Goal: Use online tool/utility: Utilize a website feature to perform a specific function

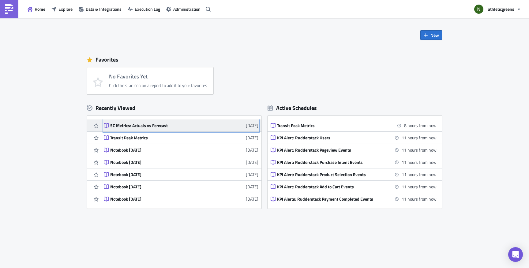
click at [129, 127] on div "SC Metrics: Actuals vs Forecast" at bounding box center [163, 126] width 107 height 6
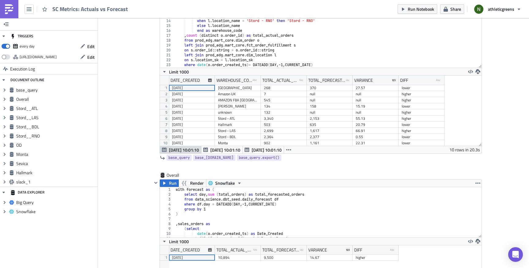
scroll to position [70, 0]
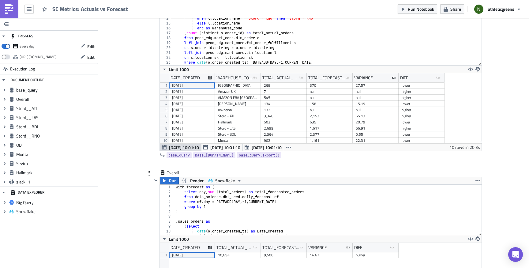
click at [209, 195] on div "with forecast as ( select day , sum ( total_orders ) as total_forecasted_orders…" at bounding box center [327, 215] width 307 height 60
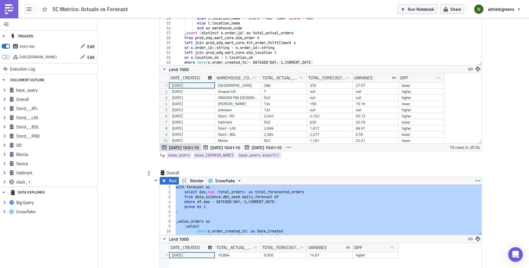
click at [221, 208] on div "with forecast as ( select day , sum ( total_orders ) as total_forecasted_orders…" at bounding box center [327, 215] width 307 height 60
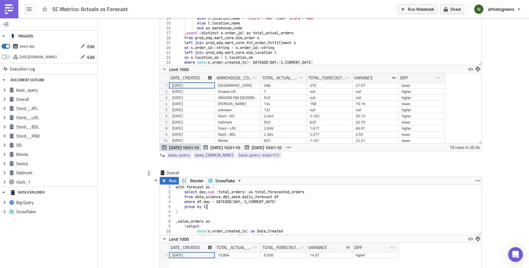
type textarea "left join forecast fc on [DOMAIN_NAME]= [DOMAIN_NAME]_created"
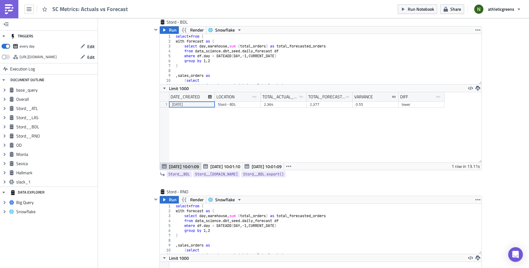
scroll to position [786, 0]
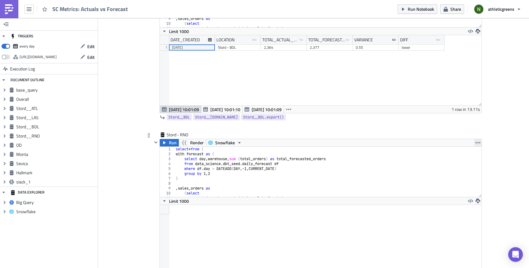
click at [478, 144] on icon "button" at bounding box center [477, 142] width 5 height 5
click at [473, 154] on div "Duplicate" at bounding box center [481, 157] width 41 height 6
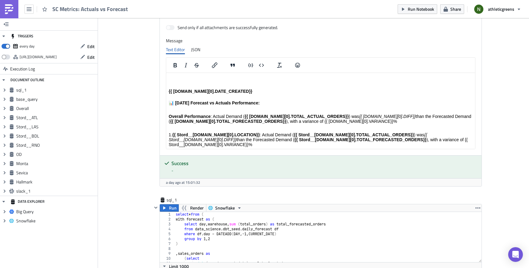
scroll to position [1944, 0]
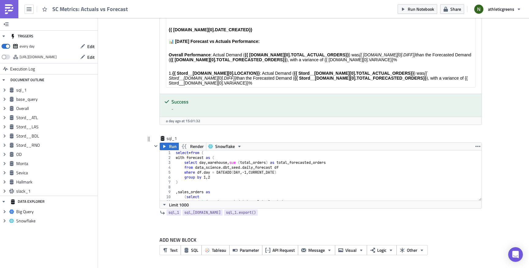
click at [259, 181] on div "select * from ( with forecast as ( select day , warehouse , sum ( total_orders …" at bounding box center [327, 180] width 307 height 60
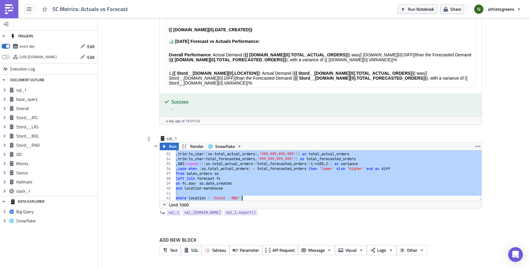
scroll to position [155, 0]
paste textarea "where location = 'Stord - DAL"
type textarea "where location = '[GEOGRAPHIC_DATA] - DAL'"
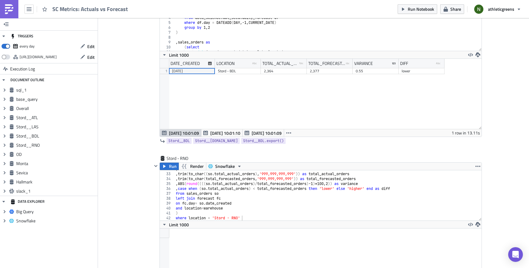
scroll to position [762, 0]
click at [182, 157] on div "Stord - RNO" at bounding box center [182, 159] width 31 height 6
click at [182, 157] on input "Stord - RNO" at bounding box center [182, 159] width 31 height 6
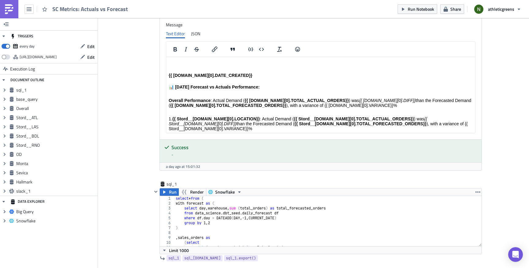
scroll to position [1944, 0]
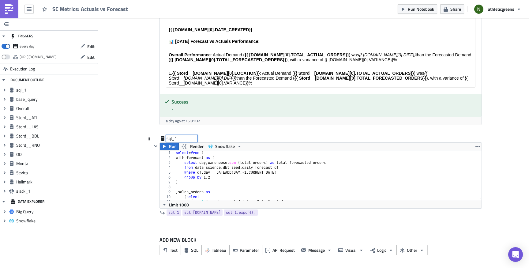
click at [171, 136] on div "sql_1 sql_1" at bounding box center [182, 138] width 31 height 6
click at [171, 136] on input "sql_1" at bounding box center [182, 138] width 31 height 6
type input "Stord - RNO"
click at [478, 146] on icon "button" at bounding box center [477, 146] width 5 height 5
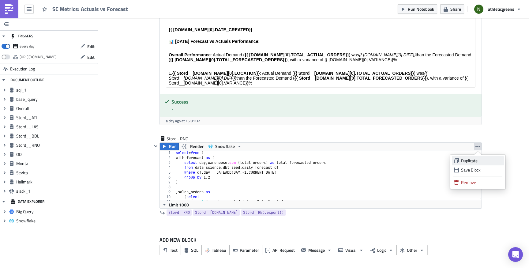
click at [471, 157] on link "Duplicate" at bounding box center [478, 160] width 52 height 9
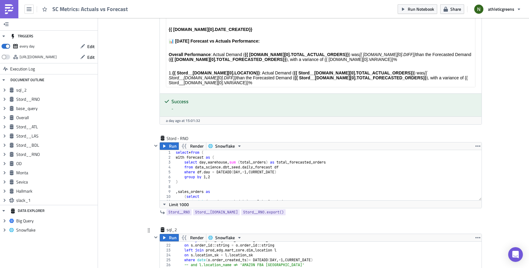
scroll to position [114, 0]
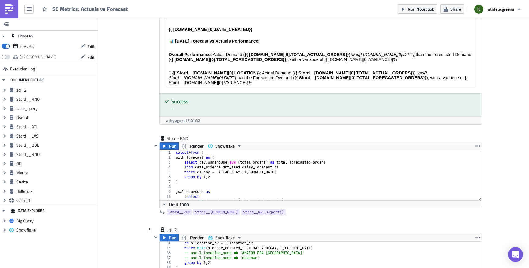
click at [295, 247] on div "on s . location_sk = l . location_sk where date ( o . order_created_ts ) = DATE…" at bounding box center [327, 271] width 307 height 60
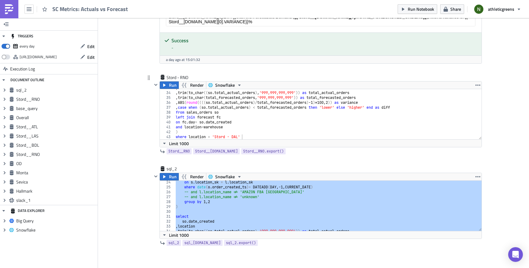
scroll to position [2008, 0]
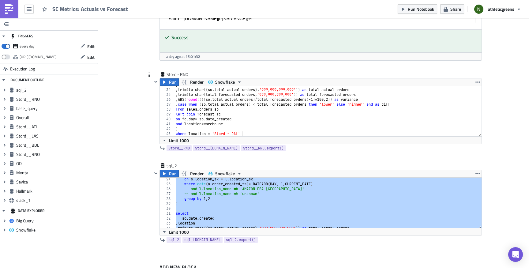
paste textarea "where location = 'Stord - CVG"
type textarea "where location = 'Stord - CVG'"
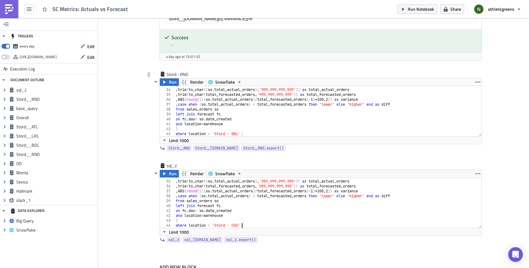
scroll to position [165, 0]
click at [182, 73] on div "Stord - RNO" at bounding box center [182, 74] width 31 height 6
click at [182, 73] on input "Stord - RNO" at bounding box center [182, 74] width 31 height 6
type input "Stord - DAL"
click at [187, 73] on input "Stord - DAL" at bounding box center [182, 74] width 31 height 6
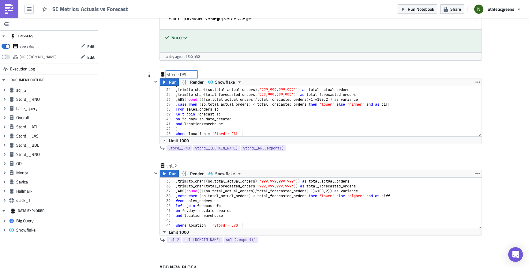
click at [187, 73] on input "Stord - DAL" at bounding box center [182, 74] width 31 height 6
click at [173, 165] on div "sql_2" at bounding box center [182, 166] width 31 height 6
click at [173, 165] on input "sql_2" at bounding box center [182, 166] width 31 height 6
type input "Stord - CVG"
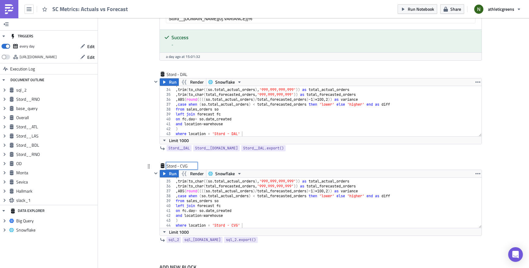
type textarea ")"
click at [253, 219] on div ", location , trim ( to_char (( so . total_actual_orders ) , '999,999,999,999' )…" at bounding box center [327, 204] width 307 height 60
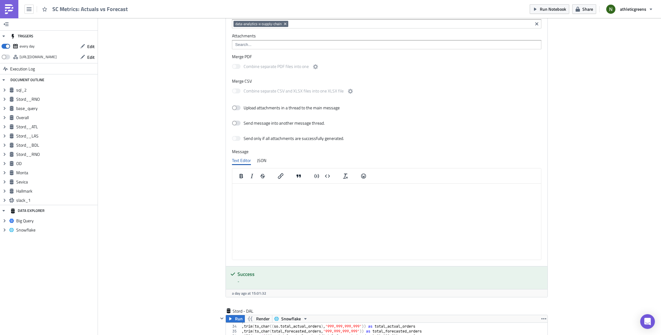
scroll to position [1863, 0]
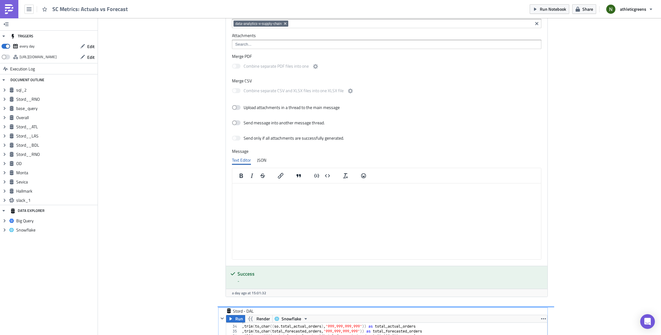
type textarea ", ABS(round(((([DOMAIN_NAME]_actual_orders)/total_forecasted_orders)-1)*100 , 2…"
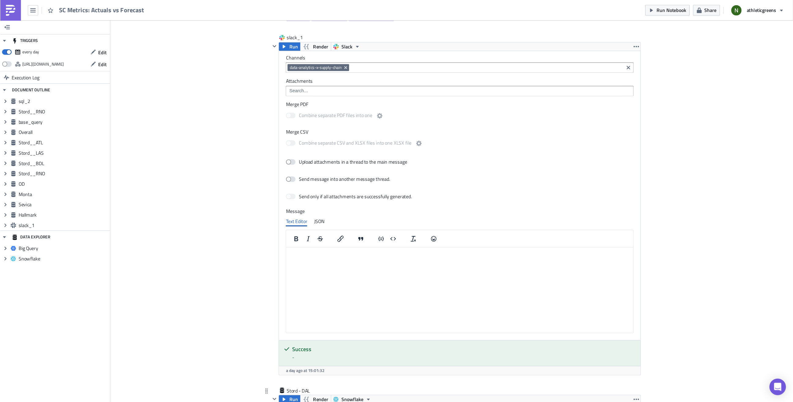
scroll to position [1827, 0]
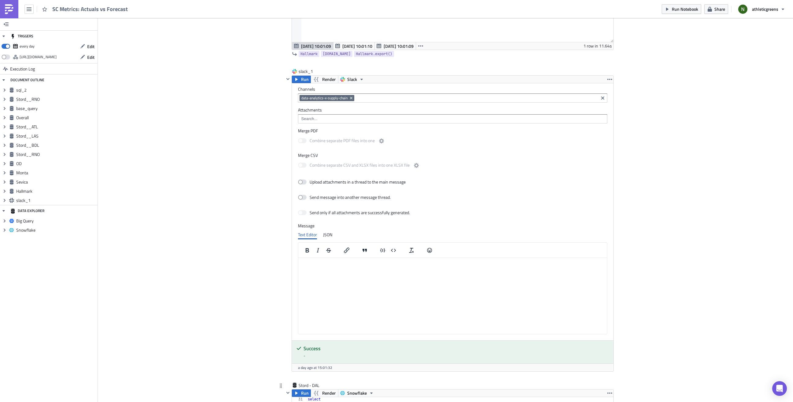
click at [283, 268] on icon at bounding box center [281, 385] width 5 height 5
click at [287, 268] on icon "button" at bounding box center [287, 392] width 3 height 2
click at [282, 268] on div at bounding box center [280, 385] width 7 height 7
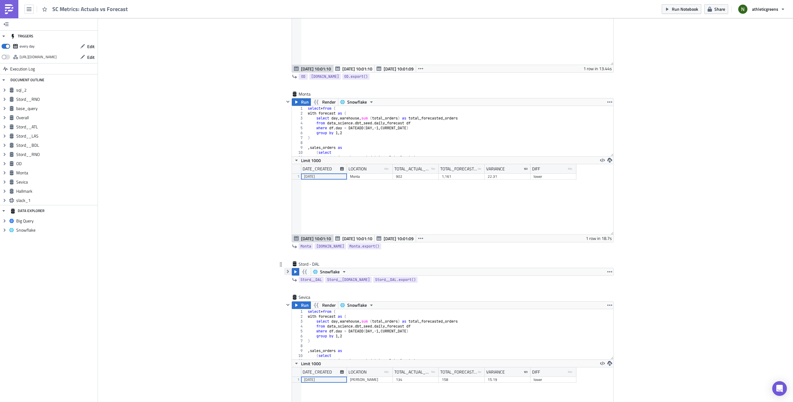
click at [287, 268] on icon "button" at bounding box center [288, 271] width 5 height 5
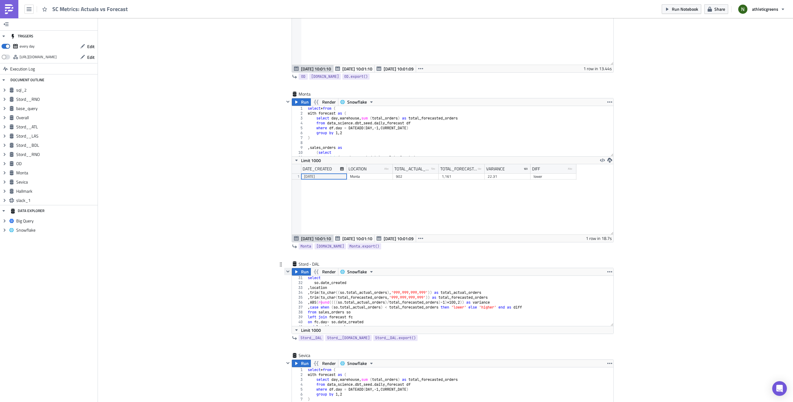
click at [288, 268] on icon "button" at bounding box center [288, 271] width 5 height 5
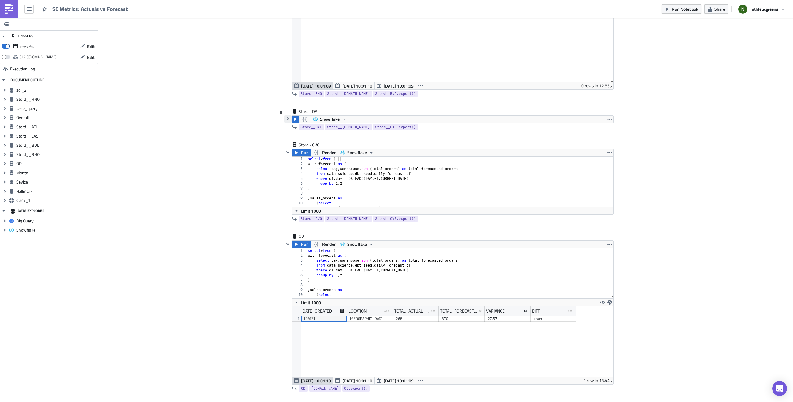
click at [287, 116] on icon "button" at bounding box center [288, 118] width 5 height 5
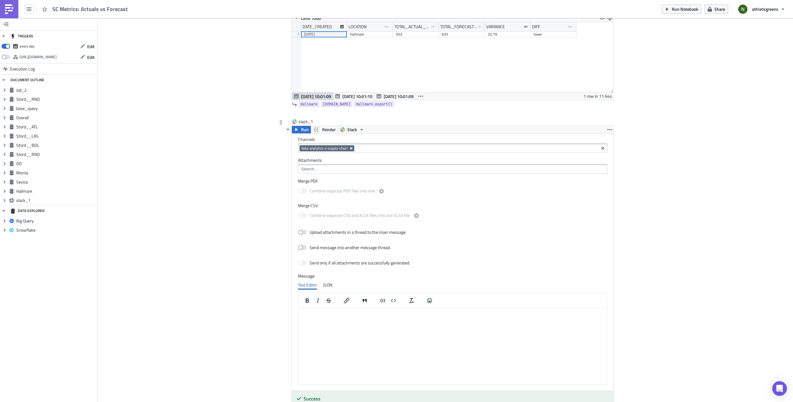
click at [353, 146] on icon "Remove Tag" at bounding box center [351, 148] width 5 height 5
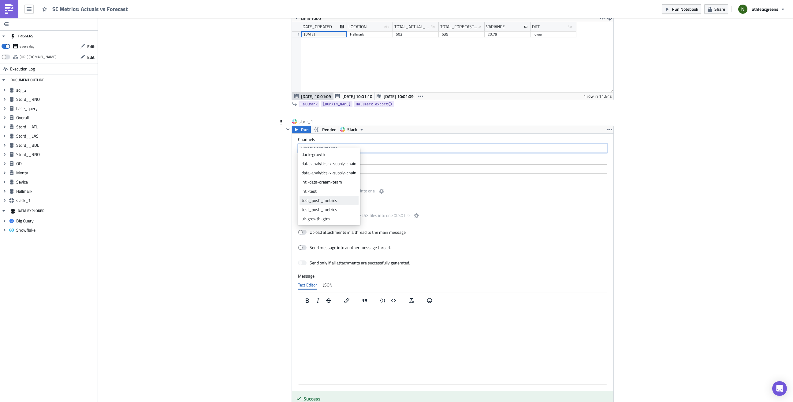
click at [345, 201] on div "test_push_metrics" at bounding box center [329, 200] width 55 height 6
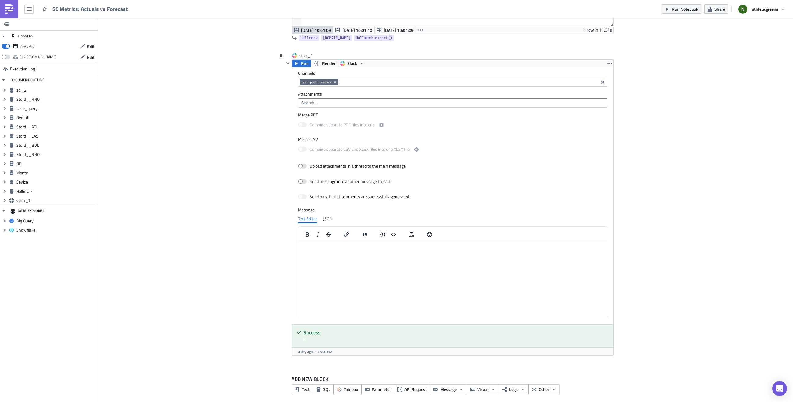
click at [340, 252] on html at bounding box center [452, 247] width 309 height 10
click at [336, 80] on icon "Remove Tag" at bounding box center [335, 82] width 5 height 5
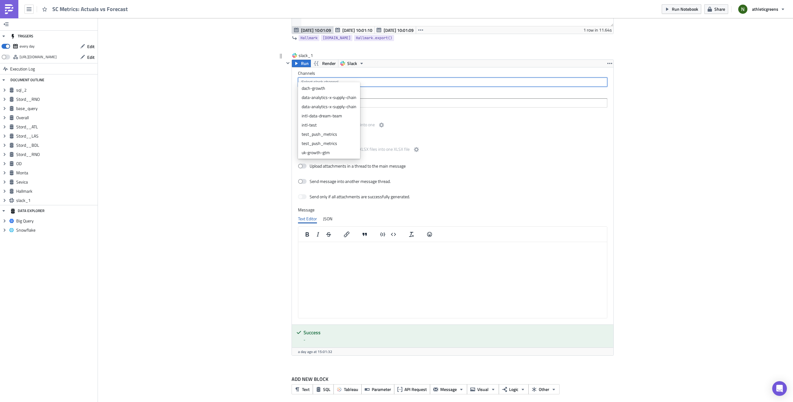
click at [350, 252] on html at bounding box center [452, 247] width 309 height 10
click at [351, 252] on html at bounding box center [452, 247] width 309 height 10
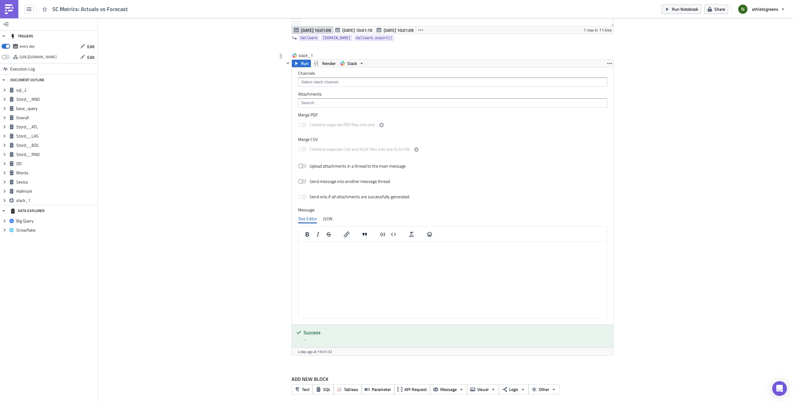
click at [351, 268] on h5 "Success" at bounding box center [456, 332] width 305 height 5
click at [357, 252] on html at bounding box center [452, 247] width 309 height 10
click at [329, 214] on div "JSON" at bounding box center [327, 218] width 9 height 9
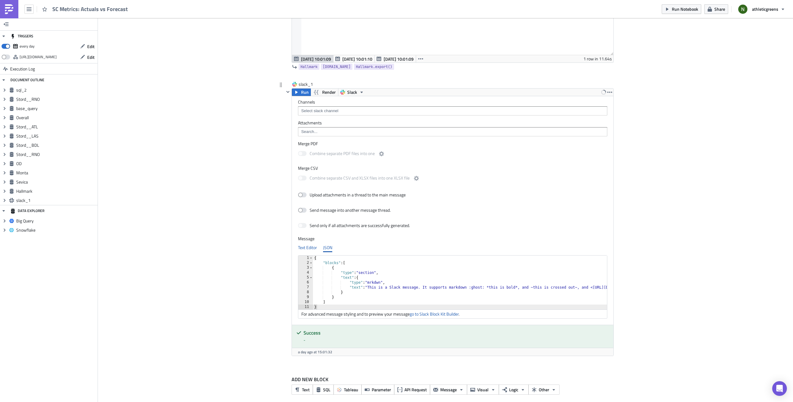
click at [307, 243] on div "Text Editor" at bounding box center [307, 247] width 19 height 9
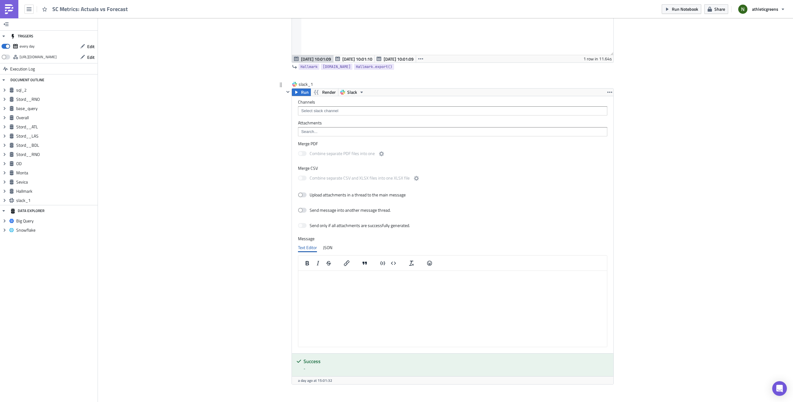
click at [331, 268] on html at bounding box center [452, 276] width 309 height 10
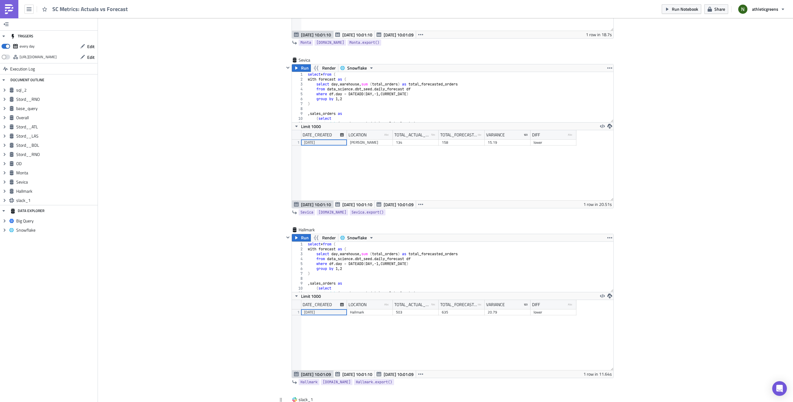
scroll to position [1896, 0]
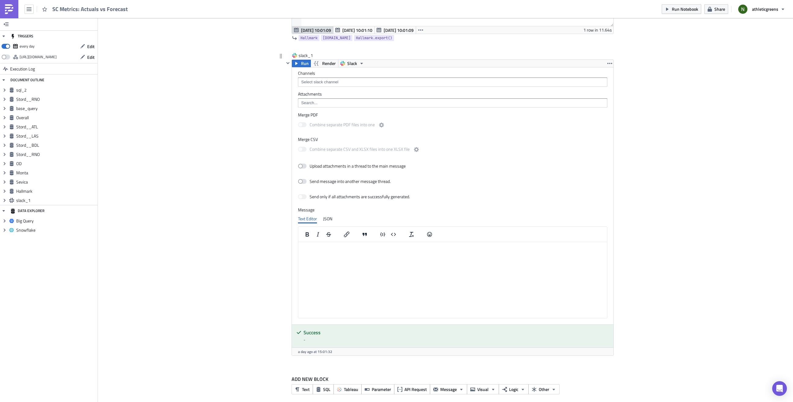
click at [343, 252] on html at bounding box center [452, 247] width 309 height 10
click at [318, 79] on input at bounding box center [453, 82] width 306 height 6
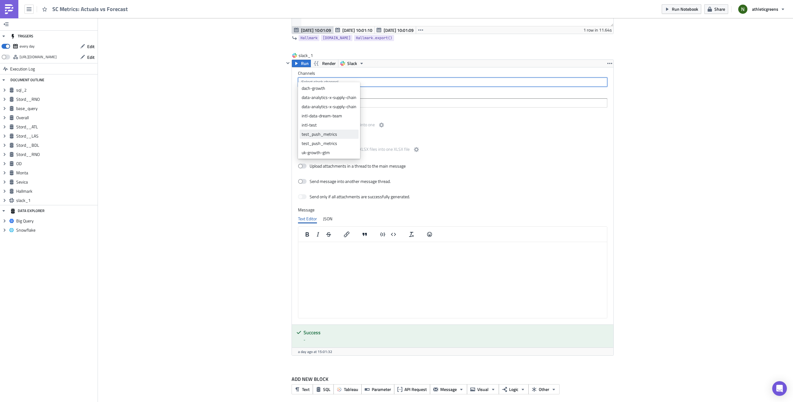
click at [320, 135] on div "test_push_metrics" at bounding box center [329, 134] width 55 height 6
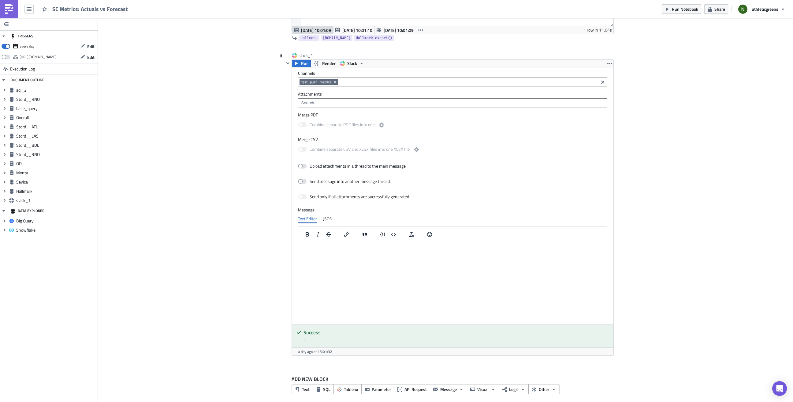
click at [283, 268] on div "slack_1 Run Render Slack Channels test_push_metrics Attachments Merge PDF Combi…" at bounding box center [445, 208] width 337 height 313
click at [529, 62] on button "button" at bounding box center [609, 63] width 7 height 7
click at [298, 61] on icon "button" at bounding box center [296, 63] width 5 height 5
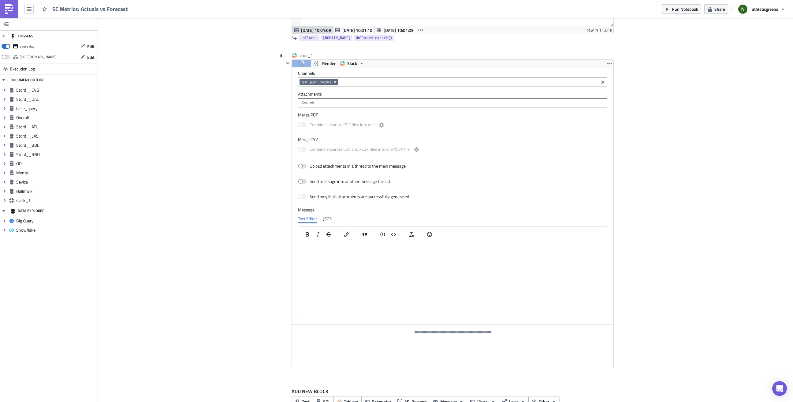
scroll to position [1887, 0]
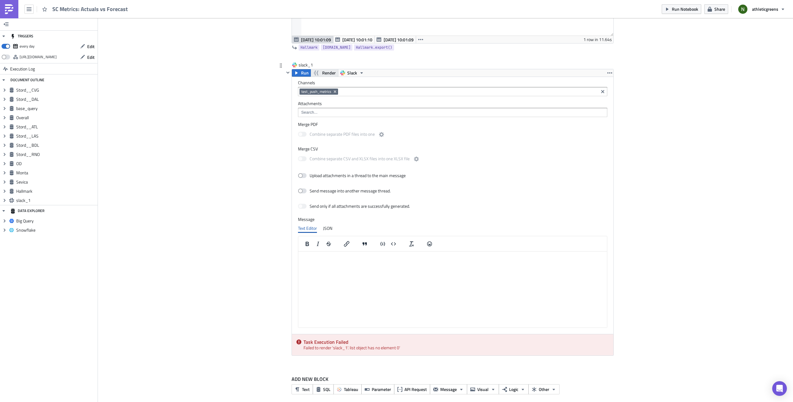
click at [326, 69] on span "Render" at bounding box center [328, 72] width 13 height 7
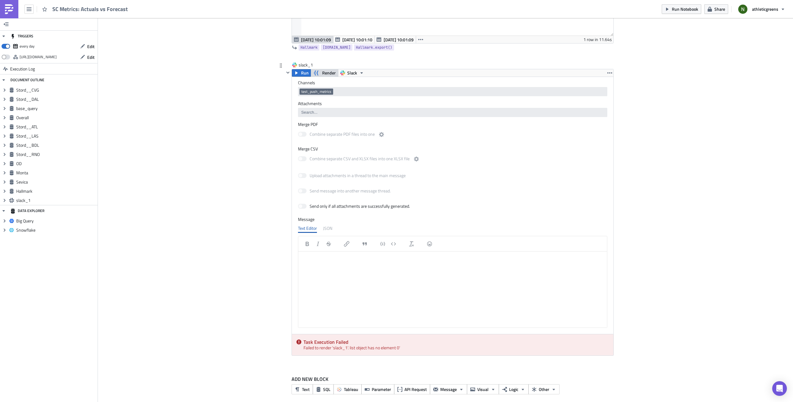
click at [328, 223] on div "JSON" at bounding box center [327, 227] width 9 height 9
click at [336, 262] on html at bounding box center [452, 256] width 309 height 10
click at [529, 268] on h5 "Task Execution Failed" at bounding box center [456, 341] width 305 height 5
click at [398, 262] on html at bounding box center [452, 256] width 309 height 10
click at [353, 69] on span "Slack" at bounding box center [352, 72] width 10 height 7
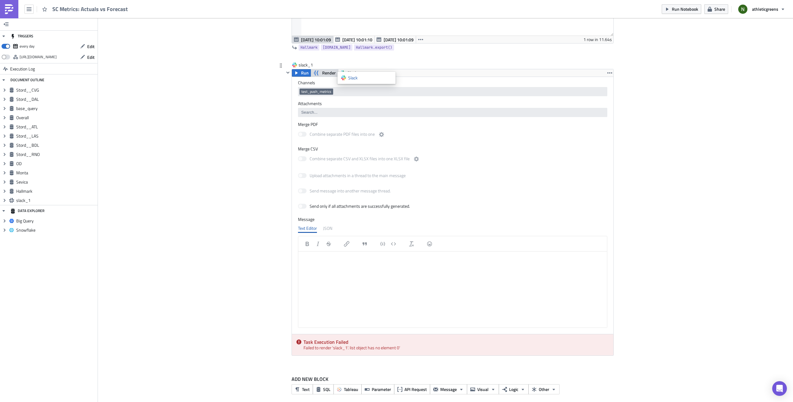
click at [318, 70] on icon "button" at bounding box center [316, 72] width 7 height 7
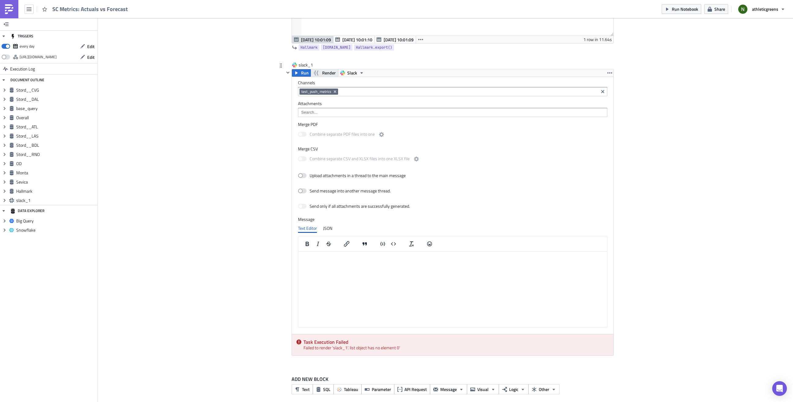
click at [318, 71] on icon "button" at bounding box center [316, 73] width 5 height 5
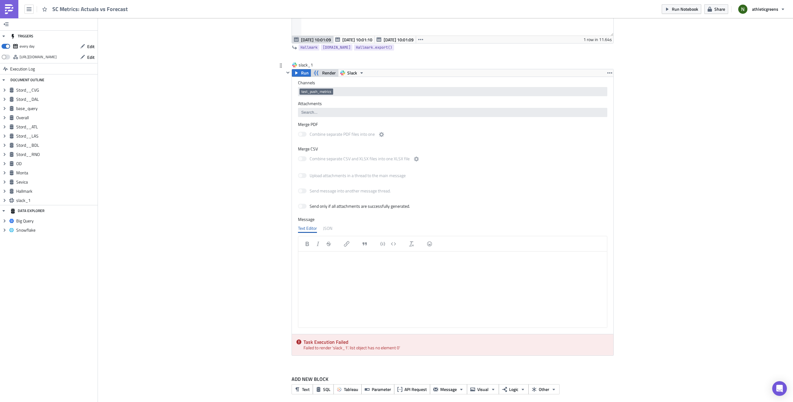
scroll to position [1886, 0]
click at [30, 200] on span "slack_1" at bounding box center [56, 200] width 80 height 6
click at [3, 199] on icon "Expand group" at bounding box center [4, 200] width 5 height 5
click at [12, 209] on icon at bounding box center [12, 209] width 2 height 3
click at [73, 218] on span "error" at bounding box center [54, 219] width 62 height 6
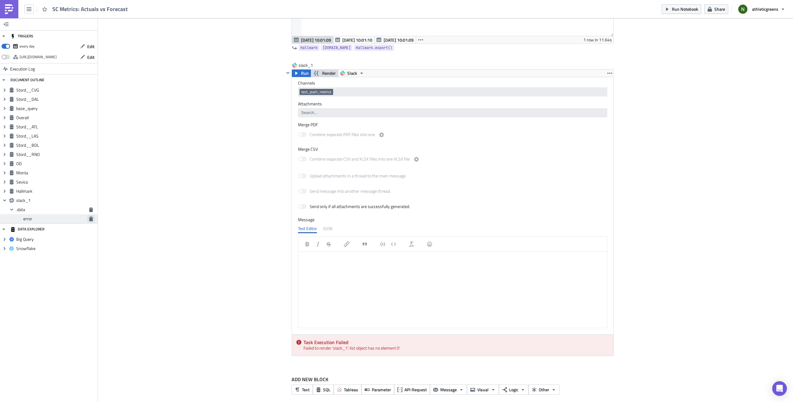
click at [93, 222] on button "button" at bounding box center [90, 218] width 7 height 7
click at [90, 210] on icon "button" at bounding box center [90, 209] width 3 height 5
click at [331, 224] on div "JSON" at bounding box center [327, 228] width 9 height 9
click at [326, 258] on body "Rich Text Area. Press ALT-0 for help." at bounding box center [453, 257] width 304 height 6
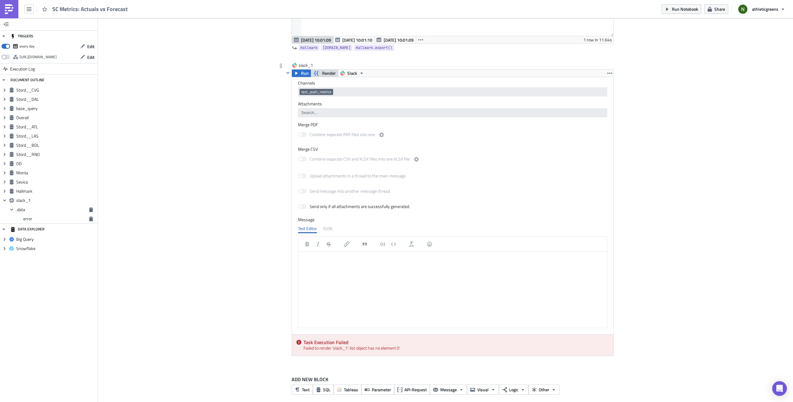
click at [326, 258] on body "Rich Text Area. Press ALT-0 for help." at bounding box center [453, 257] width 304 height 6
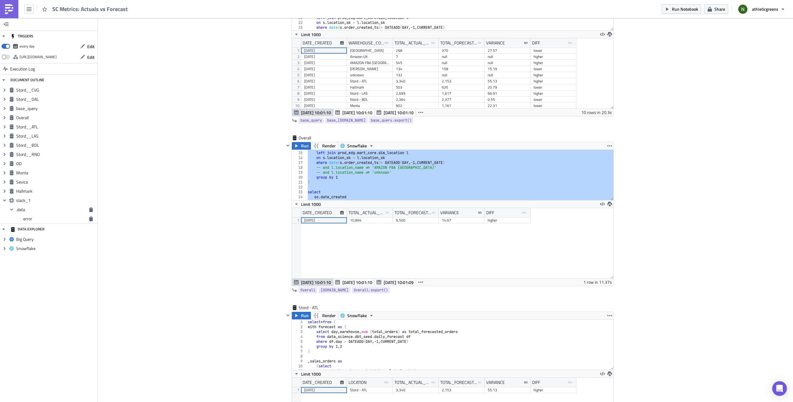
scroll to position [0, 0]
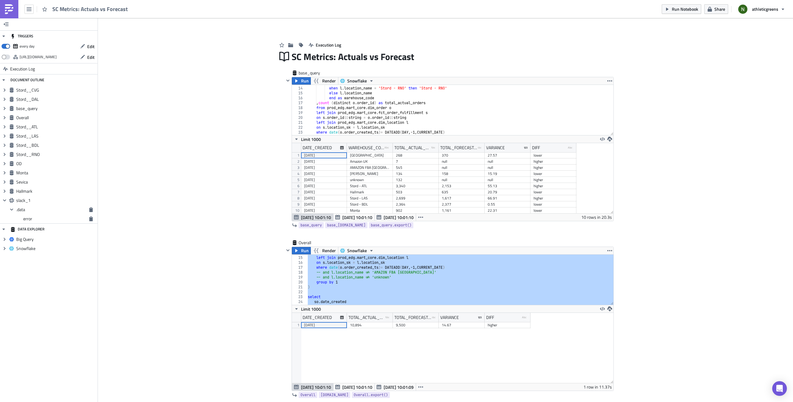
type textarea ", count (distinct o.order_id) as total_actual_orders"
click at [529, 103] on div "when l . location_name ilike 'Hallmark%' then '[GEOGRAPHIC_DATA]' when l . loca…" at bounding box center [460, 111] width 307 height 60
click at [402, 268] on div "on s . order_id :: string = o . order_id :: string left join prod_edg . mart_co…" at bounding box center [460, 280] width 307 height 60
type textarea "where date(o.order_created_ts)= DATEADD(DAY, -1, CURRENT_DATE)"
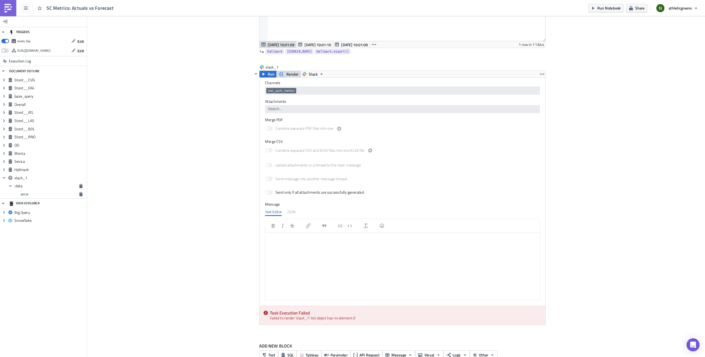
scroll to position [1886, 0]
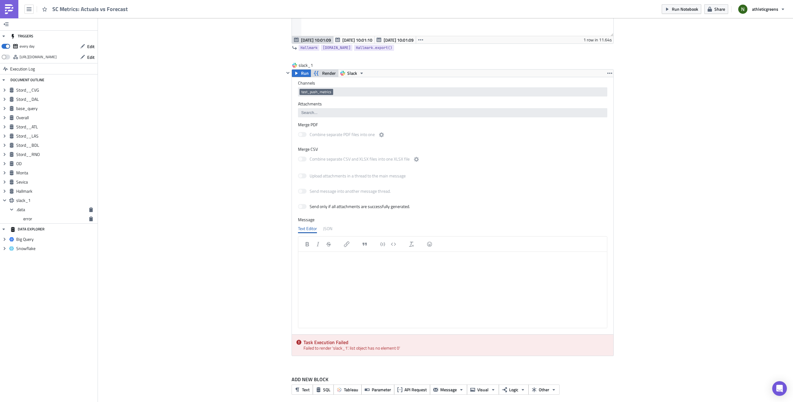
click at [402, 262] on html at bounding box center [452, 257] width 309 height 10
click at [350, 69] on span "Slack" at bounding box center [352, 72] width 10 height 7
click at [327, 70] on span "Render" at bounding box center [328, 72] width 13 height 7
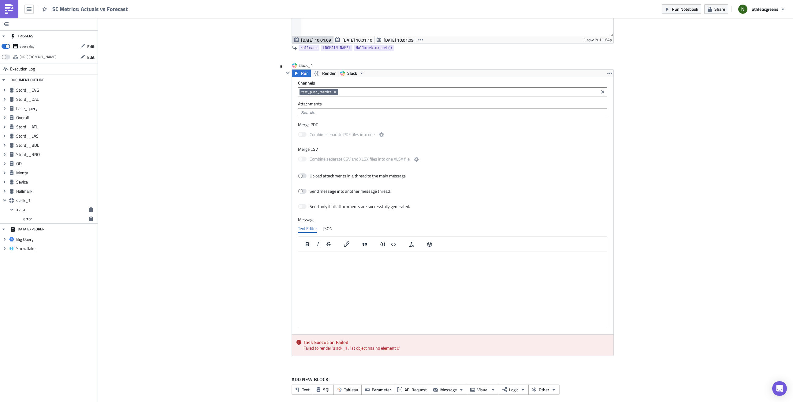
click at [322, 262] on html at bounding box center [452, 257] width 309 height 10
click at [311, 110] on input at bounding box center [453, 113] width 306 height 6
click at [325, 262] on html at bounding box center [452, 257] width 309 height 10
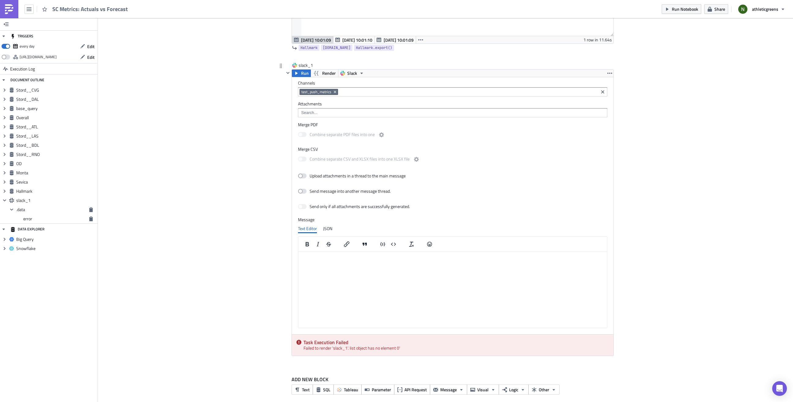
click at [301, 268] on div "Channels test_push_metrics Attachments Merge PDF Combine separate PDF files int…" at bounding box center [453, 205] width 322 height 257
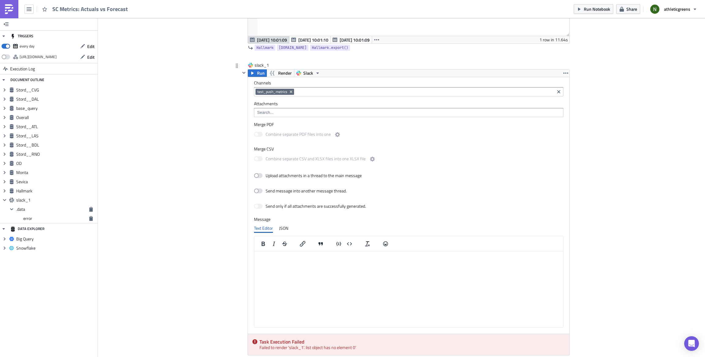
scroll to position [30536, 30285]
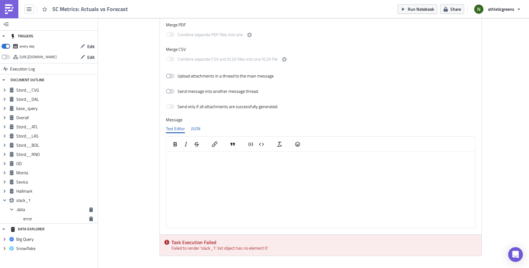
click at [196, 126] on div "JSON" at bounding box center [195, 128] width 9 height 9
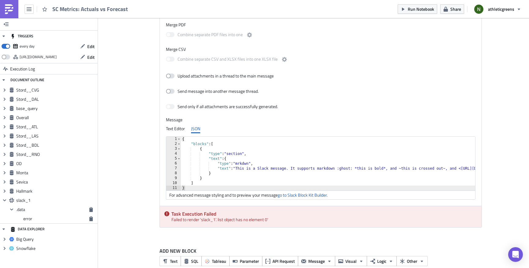
type textarea ""text": {"
click at [234, 159] on div "{ "blocks" : [ { "type" : "section" , "text" : { "type" : "mrkdwn" , "text" : "…" at bounding box center [365, 169] width 369 height 64
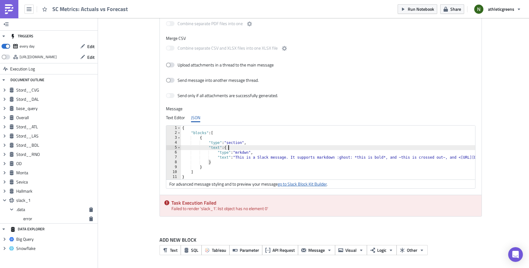
click at [298, 185] on link "go to Slack Block Kit Builder" at bounding box center [302, 184] width 49 height 6
click at [177, 115] on div "Text Editor" at bounding box center [175, 117] width 19 height 9
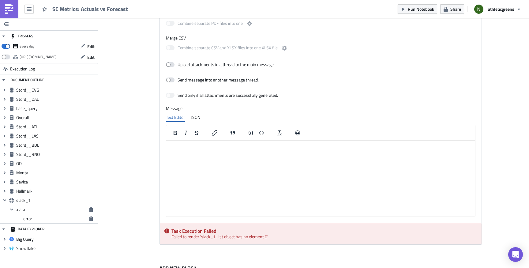
click at [184, 151] on html at bounding box center [320, 145] width 309 height 10
click at [178, 133] on icon "Bold" at bounding box center [174, 132] width 7 height 7
click at [183, 148] on body "Rich Text Area. Press ALT-0 for help." at bounding box center [321, 146] width 304 height 6
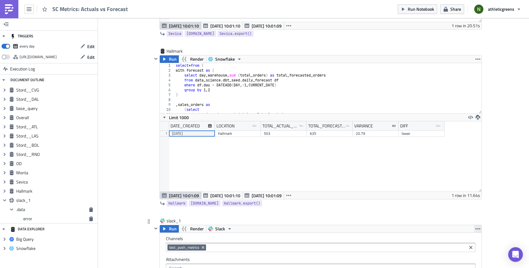
click at [476, 229] on icon "button" at bounding box center [477, 228] width 5 height 5
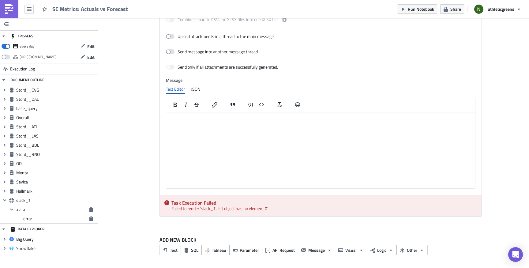
click at [377, 123] on html at bounding box center [320, 117] width 309 height 10
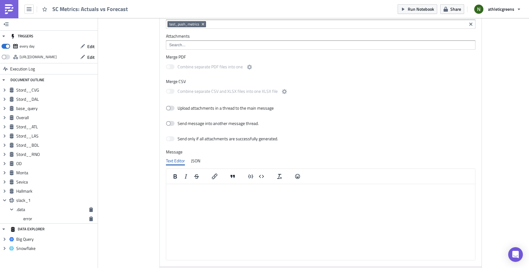
click at [166, 119] on div "Send message into another message thread." at bounding box center [219, 123] width 107 height 11
click at [169, 121] on span at bounding box center [170, 123] width 9 height 5
click at [169, 122] on input "Send message into another message thread." at bounding box center [169, 124] width 4 height 4
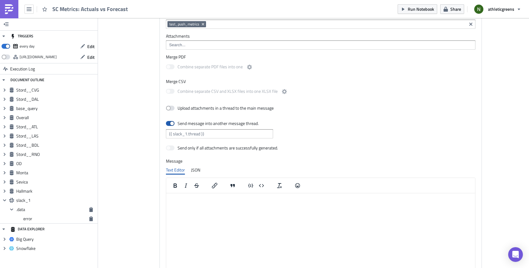
click at [169, 122] on span at bounding box center [170, 123] width 9 height 5
click at [169, 122] on input "Send message into another message thread." at bounding box center [169, 124] width 4 height 4
checkbox input "false"
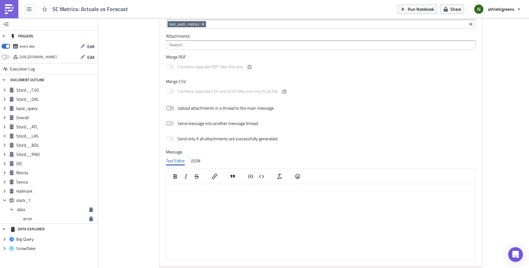
click at [173, 106] on span at bounding box center [170, 108] width 9 height 5
click at [171, 106] on input "Upload attachments in a thread to the main message" at bounding box center [169, 108] width 4 height 4
click at [173, 106] on span at bounding box center [170, 108] width 9 height 5
click at [171, 106] on input "Upload attachments in a thread to the main message" at bounding box center [169, 108] width 4 height 4
checkbox input "false"
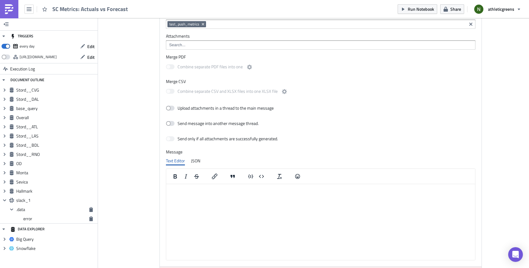
click at [184, 194] on html at bounding box center [320, 189] width 309 height 10
click at [300, 175] on icon "Emojis" at bounding box center [297, 176] width 7 height 7
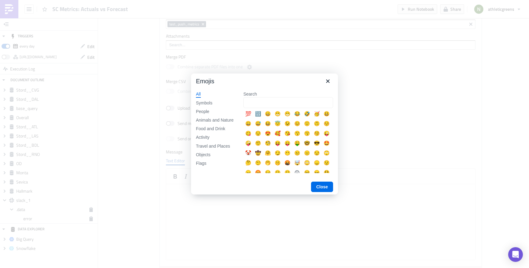
scroll to position [5, 0]
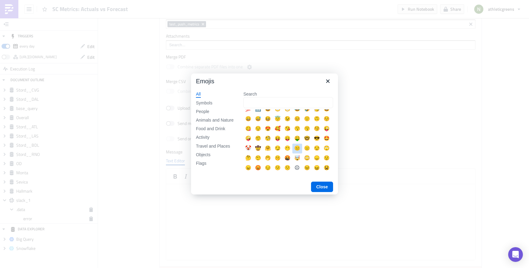
click at [294, 151] on div "😐" at bounding box center [297, 149] width 10 height 10
click at [298, 146] on div "😐" at bounding box center [297, 148] width 7 height 7
click at [315, 164] on div "😖" at bounding box center [316, 167] width 7 height 7
click at [321, 184] on button "Close" at bounding box center [322, 186] width 22 height 10
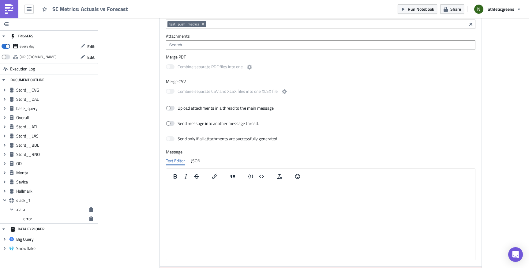
click at [267, 194] on html at bounding box center [320, 189] width 309 height 10
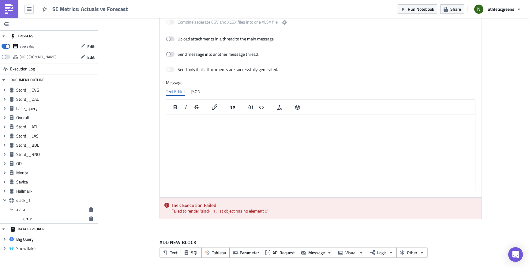
scroll to position [2026, 0]
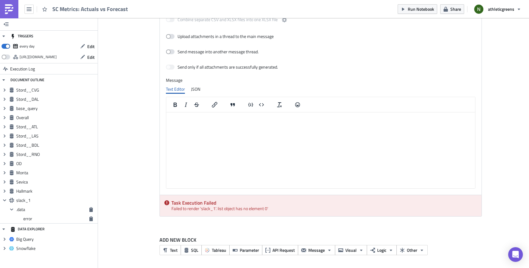
click at [191, 240] on label "ADD NEW BLOCK" at bounding box center [320, 239] width 322 height 7
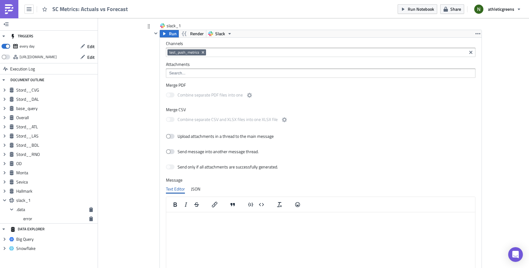
scroll to position [1906, 0]
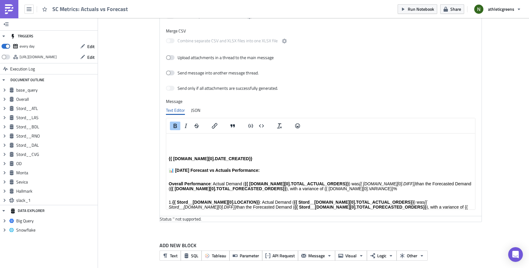
click at [197, 160] on strong "{{ [DOMAIN_NAME][0].DATE_CREATED}}" at bounding box center [211, 158] width 84 height 5
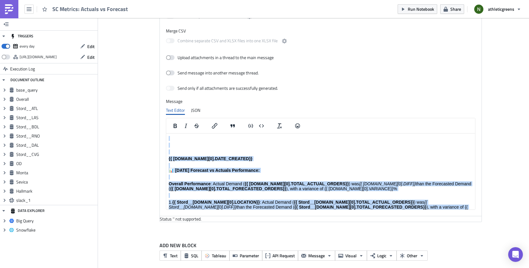
copy body "{{ Overall.data[0].DATE_CREATED}} 📊 Yesterday's Forecast vs Actuals Performance…"
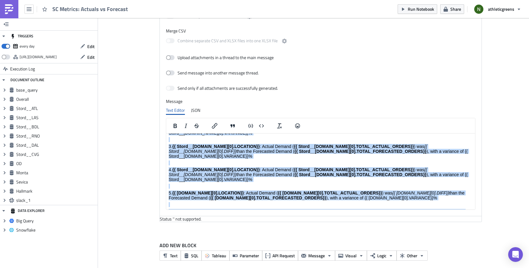
scroll to position [103, 0]
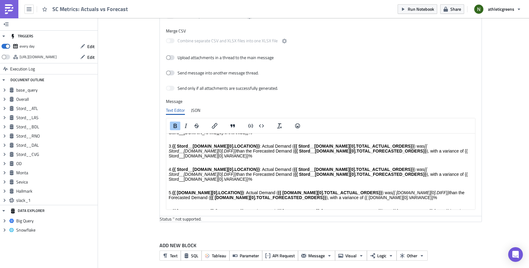
click at [294, 172] on strong "{{ Stord__[DOMAIN_NAME][0].TOTAL_FORECASTED_ORDERS}}" at bounding box center [360, 174] width 132 height 5
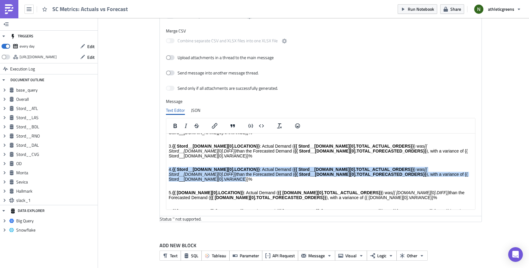
drag, startPoint x: 444, startPoint y: 160, endPoint x: 168, endPoint y: 156, distance: 276.1
click at [168, 156] on html "{{ Overall.data[0].DATE_CREATED}} 📊 Yesterday's Forecast vs Actuals Performance…" at bounding box center [320, 151] width 309 height 241
copy p "4. {{ Stord__RNO.data[0].LOCATION}} : Actual Demand ( {{ Stord__RNO.data[0].TOT…"
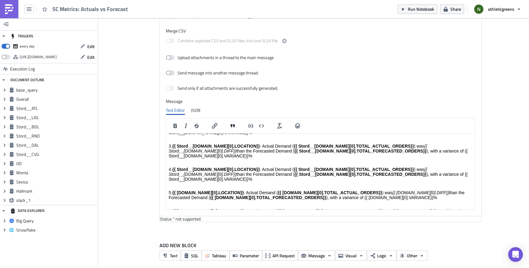
click at [449, 167] on p "4. {{ Stord__RNO.data[0].LOCATION}} : Actual Demand ( {{ Stord__RNO.data[0].TOT…" at bounding box center [321, 174] width 304 height 15
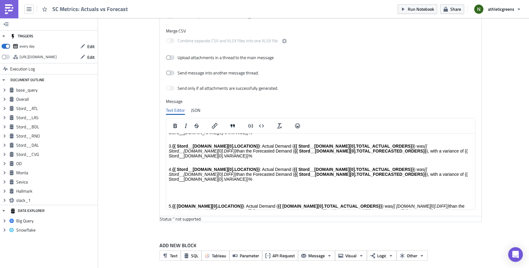
paste body "Rich Text Area. Press ALT-0 for help."
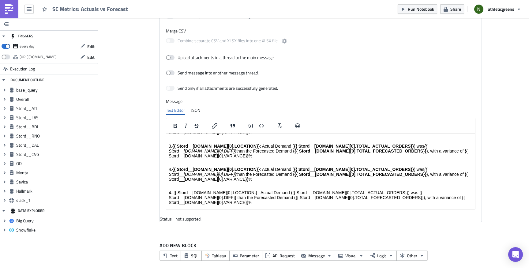
click at [171, 190] on p "4. {{ Stord__RNO.data[0].LOCATION}} : Actual Demand ({{ Stord__RNO.data[0].TOTA…" at bounding box center [321, 197] width 304 height 15
click at [170, 213] on p "5. {{ OD.data[0].LOCATION}} : Actual Demand ( {{ OD.data[0].TOTAL_ACTUAL_ORDERS…" at bounding box center [321, 218] width 304 height 10
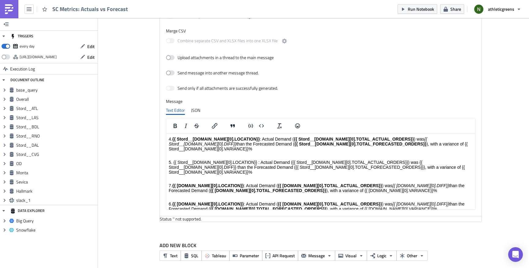
scroll to position [135, 0]
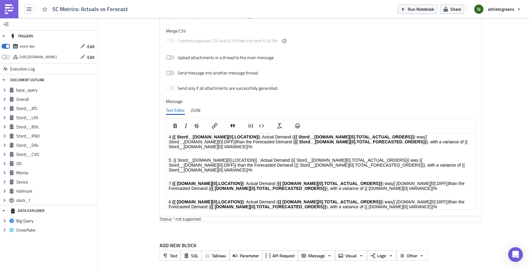
click at [171, 199] on p "6. {{ Monta.data[0].LOCATION}} : Actual Demand ( {{ Monta.data[0].TOTAL_ACTUAL_…" at bounding box center [321, 204] width 304 height 10
click at [170, 218] on p "7. {{ Hallmark.data[0].LOCATION}} : Actual Demand ( {{ Hallmark.data[0].TOTAL_A…" at bounding box center [321, 223] width 304 height 10
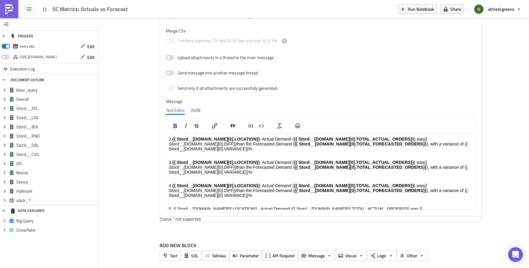
scroll to position [88, 0]
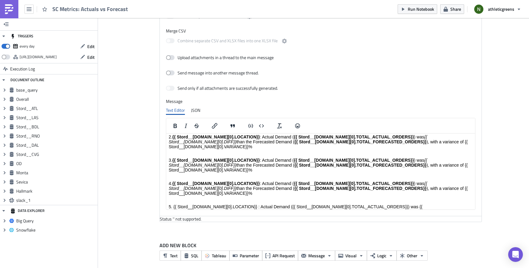
click at [202, 204] on p "5. {{ Stord__RNO.data[0].LOCATION}} : Actual Demand ({{ Stord__RNO.data[0].TOTA…" at bounding box center [321, 211] width 304 height 15
click at [305, 204] on p "5. {{ Stord__DAL.data[0].LOCATION}} : Actual Demand ({{ Stord__RNO.data[0].TOTA…" at bounding box center [321, 211] width 304 height 15
click at [414, 204] on p "5. {{ Stord__DAL.data[0].LOCATION}} : Actual Demand ({{ Stord__DAL.data[0].TOTA…" at bounding box center [321, 211] width 304 height 15
click at [238, 204] on p "5. {{ Stord__DAL.data[0].LOCATION}} : Actual Demand ({{ Stord__DAL.data[0].TOTA…" at bounding box center [321, 211] width 304 height 15
click at [388, 204] on p "5. {{ Stord__DAL.data[0].LOCATION}} : Actual Demand ({{ Stord__DAL.data[0].TOTA…" at bounding box center [321, 211] width 304 height 15
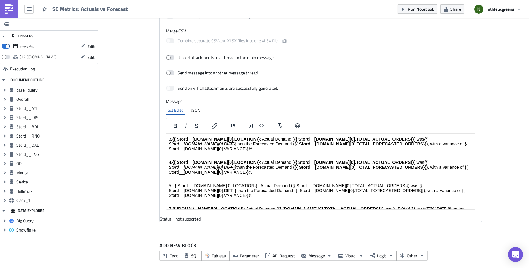
scroll to position [110, 0]
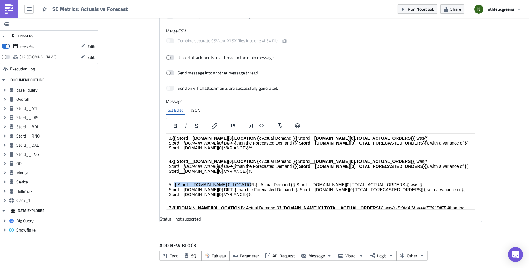
drag, startPoint x: 173, startPoint y: 166, endPoint x: 243, endPoint y: 167, distance: 70.4
click at [243, 182] on p "5. {{ Stord__DAL.data[0].LOCATION}} : Actual Demand ({{ Stord__DAL.data[0].TOTA…" at bounding box center [321, 189] width 304 height 15
click at [241, 182] on p "5. {{ Stord__DAL.data[0].LOCATION}} : Actual Demand ({{ Stord__DAL.data[0].TOTA…" at bounding box center [321, 189] width 304 height 15
drag, startPoint x: 241, startPoint y: 167, endPoint x: 174, endPoint y: 167, distance: 67.6
click at [174, 182] on p "5. {{ Stord__DAL.data[0].LOCATION}} : Actual Demand ({{ Stord__DAL.data[0].TOTA…" at bounding box center [321, 189] width 304 height 15
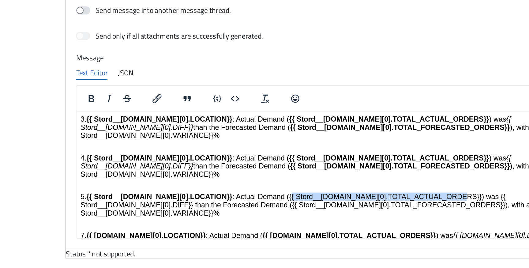
drag, startPoint x: 289, startPoint y: 143, endPoint x: 190, endPoint y: 144, distance: 98.9
click at [190, 160] on p "5. {{ Stord__DAL.data[0].LOCATION}} : Actual Demand ({{ Stord__DAL.data[0].TOTA…" at bounding box center [231, 167] width 304 height 15
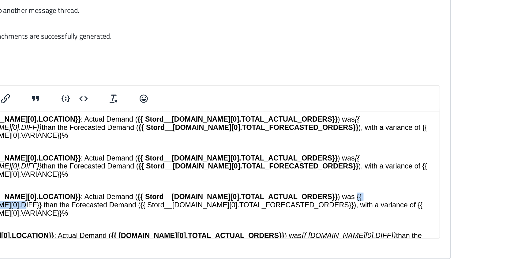
drag, startPoint x: 206, startPoint y: 144, endPoint x: 154, endPoint y: 144, distance: 52.6
click at [154, 160] on p "5. {{ Stord__DAL.data[0].LOCATION}} : Actual Demand ( {{ Stord__DAL.data[0].TOT…" at bounding box center [80, 167] width 304 height 15
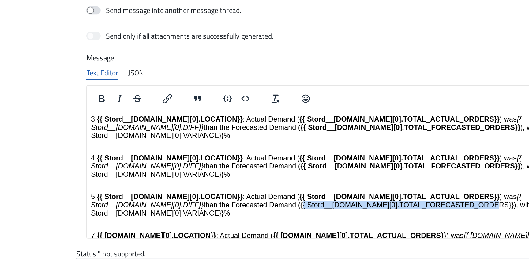
drag, startPoint x: 242, startPoint y: 149, endPoint x: 131, endPoint y: 151, distance: 111.4
click at [131, 160] on p "5. {{ Stord__DAL.data[0].LOCATION}} : Actual Demand ( {{ Stord__DAL.data[0].TOT…" at bounding box center [241, 167] width 304 height 15
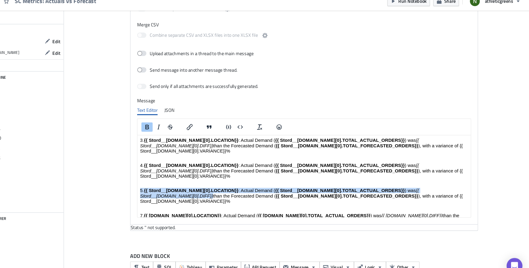
scroll to position [0, 0]
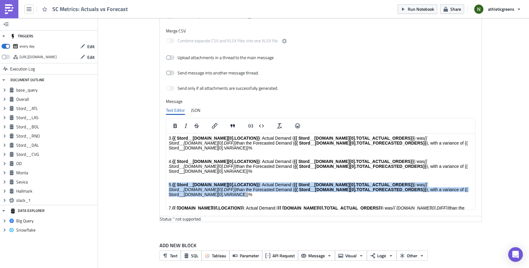
drag, startPoint x: 445, startPoint y: 172, endPoint x: 163, endPoint y: 164, distance: 281.4
click at [166, 164] on html "{{ Overall.data[0].DATE_CREATED}} 📊 Yesterday's Forecast vs Actuals Performance…" at bounding box center [320, 155] width 309 height 264
copy p "5. {{ Stord__DAL.data[0].LOCATION}} : Actual Demand ( {{ Stord__DAL.data[0].TOT…"
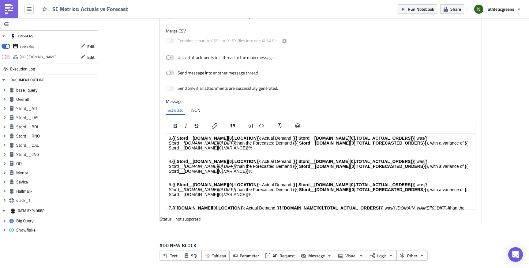
click at [439, 182] on p "5. {{ Stord__DAL.data[0].LOCATION}} : Actual Demand ( {{ Stord__DAL.data[0].TOT…" at bounding box center [321, 189] width 304 height 15
click at [169, 205] on p "5. {{ Stord__DAL.data[0].LOCATION}} : Actual Demand ({{ Stord__DAL.data[0].TOTA…" at bounding box center [321, 212] width 304 height 15
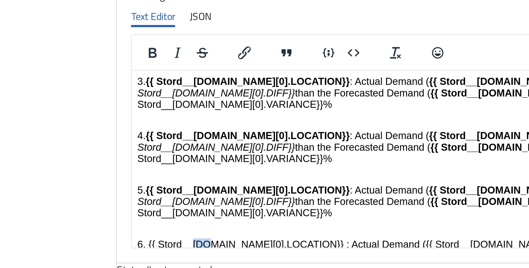
drag, startPoint x: 166, startPoint y: 121, endPoint x: 159, endPoint y: 121, distance: 7.7
click at [159, 142] on p "6. {{ Stord__DAL.data[0].LOCATION}} : Actual Demand ({{ Stord__DAL.data[0].TOTA…" at bounding box center [286, 149] width 304 height 15
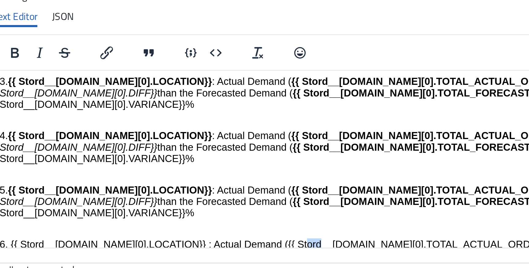
drag, startPoint x: 130, startPoint y: 120, endPoint x: 125, endPoint y: 119, distance: 4.6
click at [125, 142] on p "6. {{ Stord__CVG.data[0].LOCATION}} : Actual Demand ({{ Stord__DAL.data[0].TOTA…" at bounding box center [149, 149] width 304 height 15
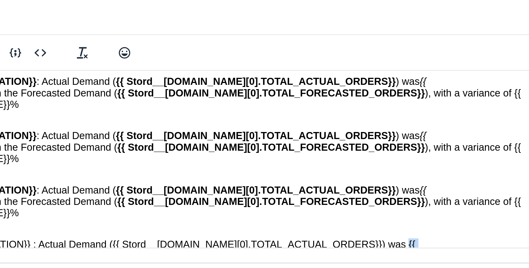
drag, startPoint x: 69, startPoint y: 120, endPoint x: 61, endPoint y: 120, distance: 7.7
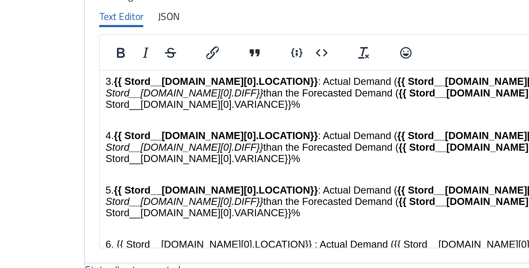
drag, startPoint x: 170, startPoint y: 127, endPoint x: 164, endPoint y: 127, distance: 6.7
click at [164, 142] on p "6. {{ Stord__CVG.data[0].LOCATION}} : Actual Demand ({{ Stord__CVG.data[0].TOTA…" at bounding box center [255, 149] width 304 height 15
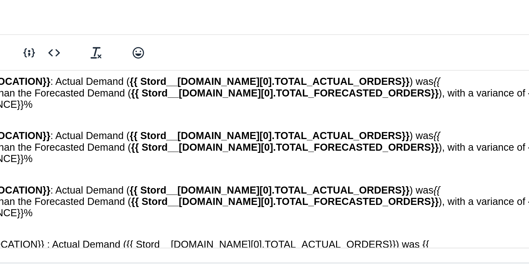
drag, startPoint x: 54, startPoint y: 126, endPoint x: 46, endPoint y: 125, distance: 8.0
drag, startPoint x: 54, startPoint y: 126, endPoint x: 47, endPoint y: 126, distance: 7.0
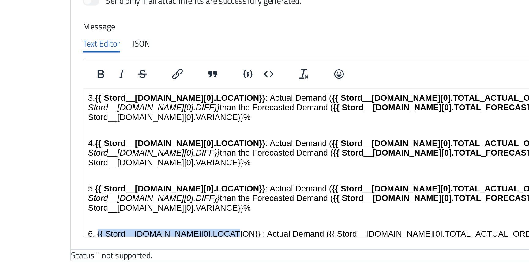
drag, startPoint x: 149, startPoint y: 139, endPoint x: 91, endPoint y: 138, distance: 58.2
click at [91, 161] on p "6. {{ Stord__CVG.data[0].LOCATION}} : Actual Demand ({{ Stord__CVG.data[0].TOTA…" at bounding box center [238, 168] width 304 height 15
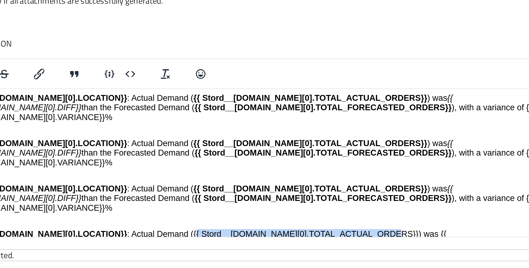
drag, startPoint x: 159, startPoint y: 140, endPoint x: 60, endPoint y: 141, distance: 99.8
click at [59, 161] on p "6. {{ Stord__CVG.data[0].LOCATION}} : Actual Demand ({{ Stord__CVG.data[0].TOTA…" at bounding box center [100, 168] width 304 height 15
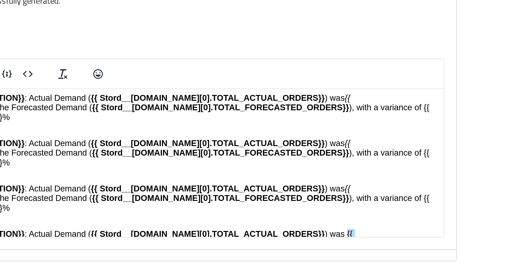
drag, startPoint x: 129, startPoint y: 139, endPoint x: 72, endPoint y: 138, distance: 56.9
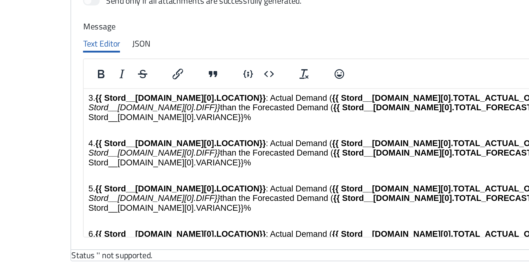
drag, startPoint x: 240, startPoint y: 145, endPoint x: 128, endPoint y: 145, distance: 112.3
click at [128, 161] on p "6. {{ Stord__CVG.data[0].LOCATION}} : Actual Demand ( {{ Stord__CVG.data[0].TOT…" at bounding box center [238, 168] width 304 height 15
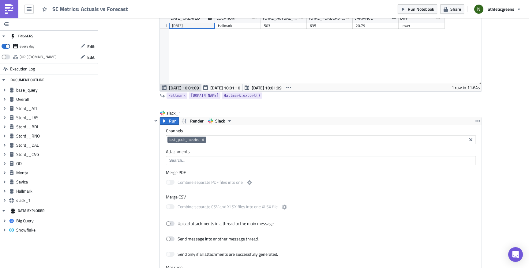
scroll to position [1752, 0]
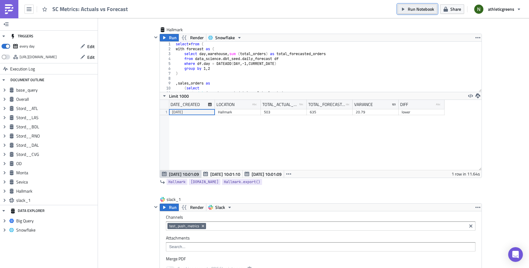
click at [413, 9] on span "Run Notebook" at bounding box center [421, 9] width 26 height 6
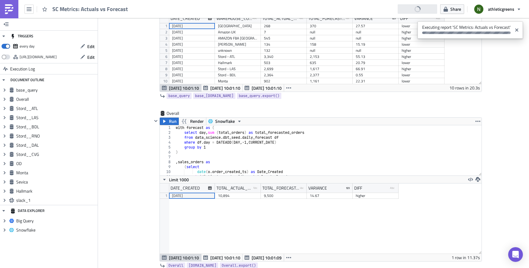
scroll to position [0, 0]
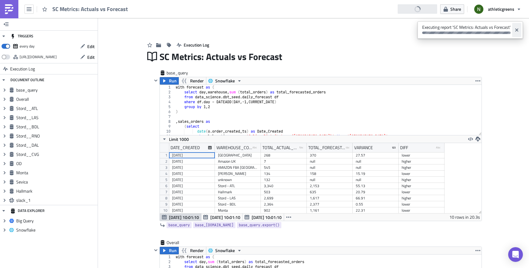
click at [517, 29] on icon "Close" at bounding box center [516, 29] width 3 height 3
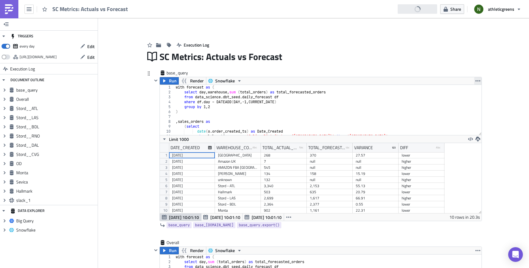
click at [477, 80] on icon "button" at bounding box center [477, 80] width 5 height 1
click at [436, 81] on div "Run Render Snowflake" at bounding box center [321, 80] width 322 height 7
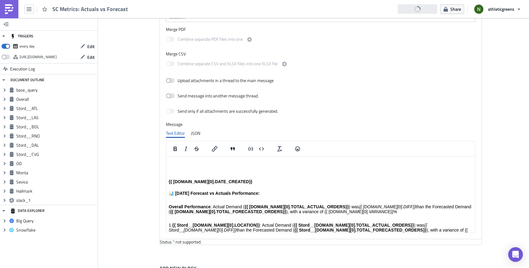
click at [303, 172] on p "Rich Text Area. Press ALT-0 for help." at bounding box center [321, 174] width 304 height 5
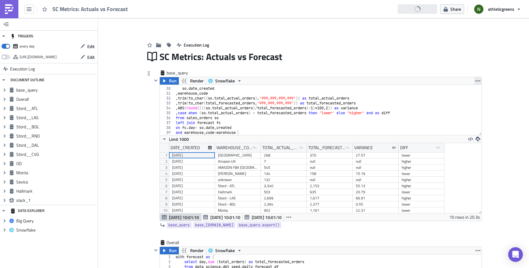
click at [478, 80] on icon "button" at bounding box center [477, 80] width 5 height 5
click at [350, 113] on div "select so . date_created , warehouse_code , trim ( to_char (( so . total_actual…" at bounding box center [327, 111] width 307 height 60
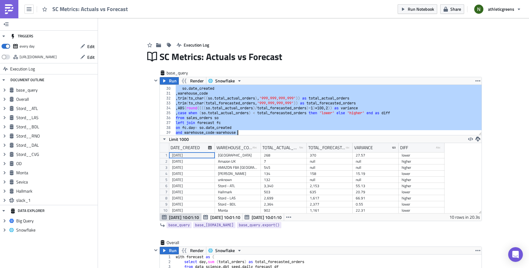
type textarea "on fc.day= so.date_created and warehouse_code=warehouse"
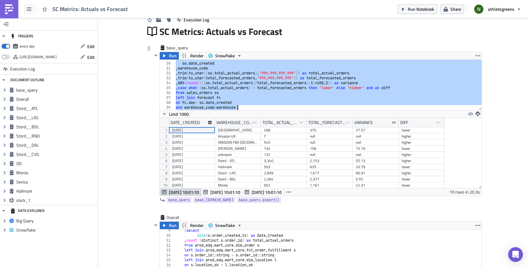
scroll to position [24, 0]
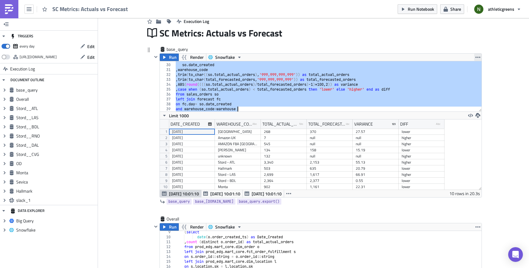
click at [478, 60] on button "button" at bounding box center [477, 57] width 7 height 7
click at [463, 95] on div "Remove" at bounding box center [481, 94] width 41 height 6
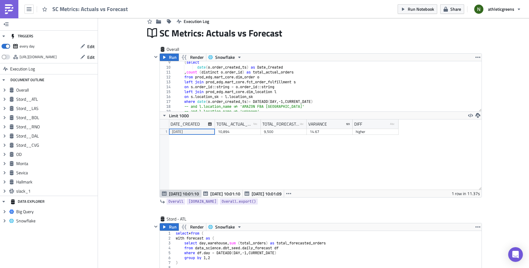
scroll to position [0, 0]
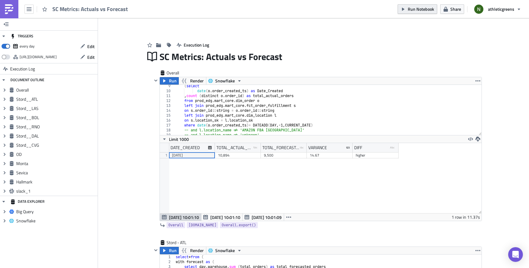
click at [421, 11] on span "Run Notebook" at bounding box center [421, 9] width 26 height 6
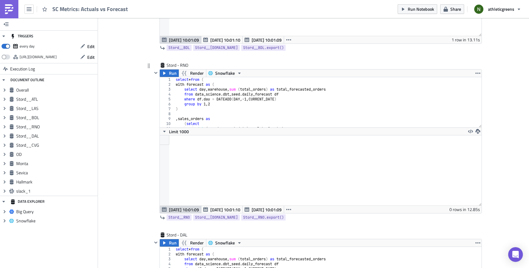
scroll to position [685, 0]
click at [168, 74] on button "Run" at bounding box center [169, 73] width 19 height 7
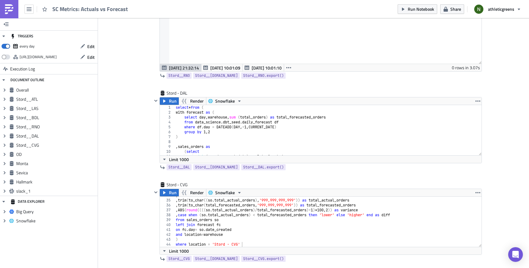
scroll to position [845, 0]
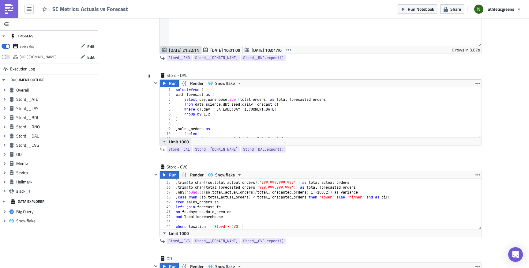
click at [164, 142] on icon "button" at bounding box center [164, 142] width 2 height 2
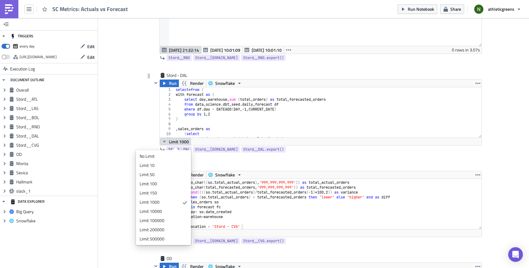
click at [164, 142] on icon "button" at bounding box center [164, 142] width 2 height 2
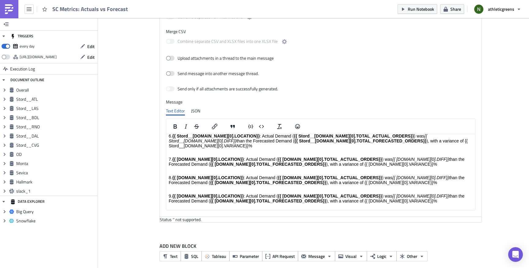
scroll to position [1841, 0]
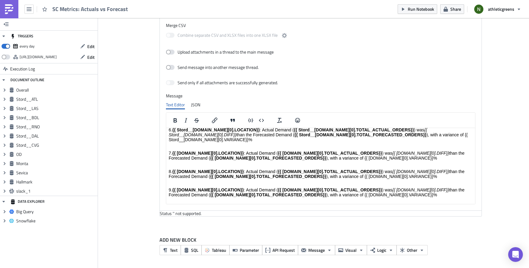
click at [180, 214] on div "Status ' ' not supported." at bounding box center [321, 214] width 322 height 6
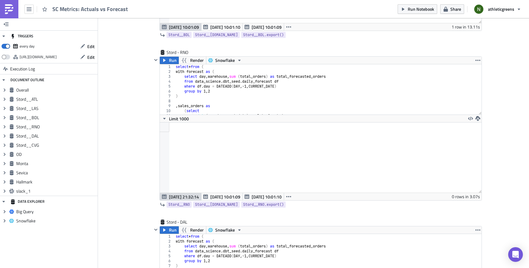
scroll to position [696, 0]
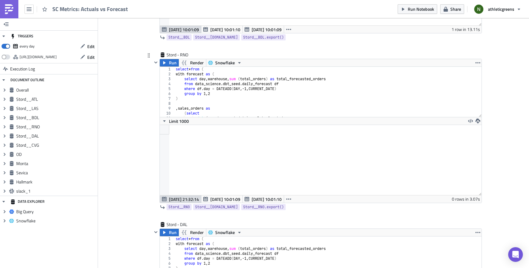
click at [205, 93] on div "select * from ( with forecast as ( select day , warehouse , sum ( total_orders …" at bounding box center [327, 97] width 307 height 60
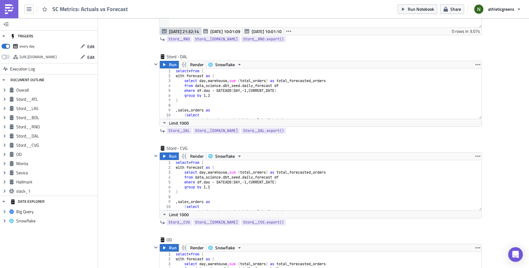
scroll to position [894, 0]
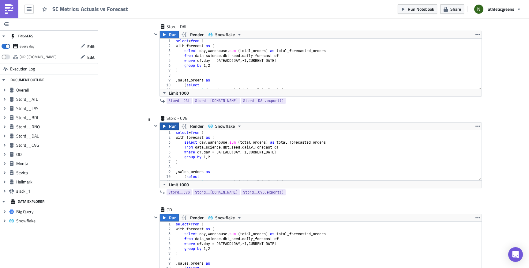
click at [169, 129] on span "Run" at bounding box center [173, 125] width 8 height 7
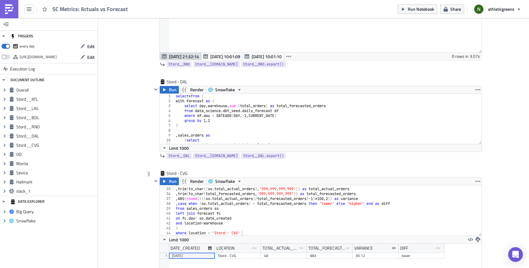
scroll to position [810, 0]
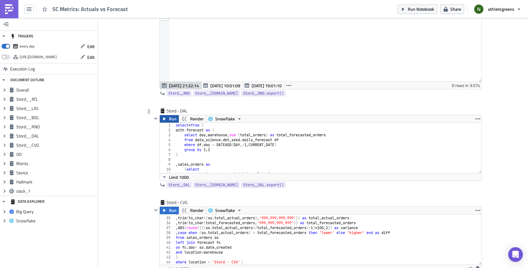
click at [171, 119] on span "Run" at bounding box center [173, 118] width 8 height 7
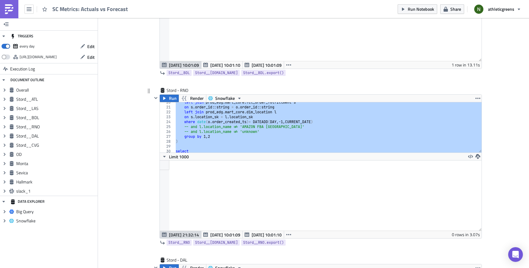
scroll to position [155, 0]
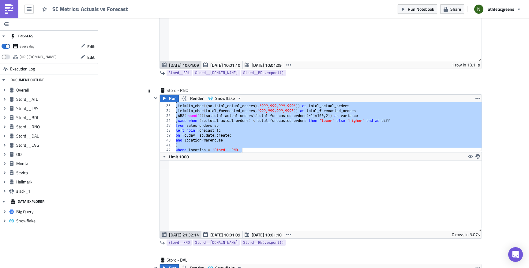
click at [191, 142] on div ", location , trim ( to_char (( so . total_actual_orders ) , '999,999,999,999' )…" at bounding box center [327, 129] width 307 height 60
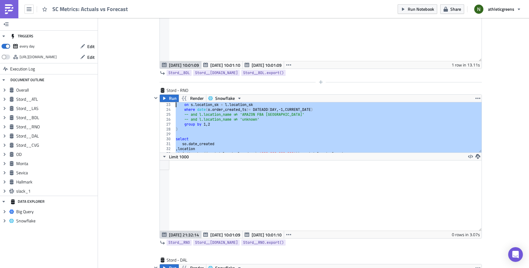
scroll to position [0, 0]
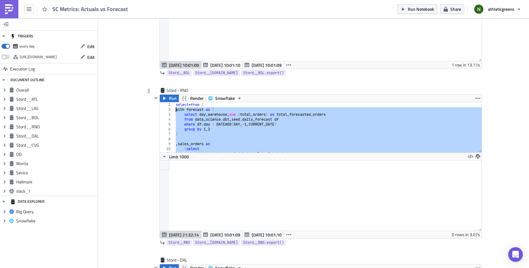
drag, startPoint x: 182, startPoint y: 146, endPoint x: 168, endPoint y: 112, distance: 37.5
click at [168, 112] on div "and location=warehouse 1 2 3 4 5 6 7 8 9 10 11 12 select * from ( with forecast…" at bounding box center [321, 127] width 322 height 50
paste textarea ")"
type textarea ")"
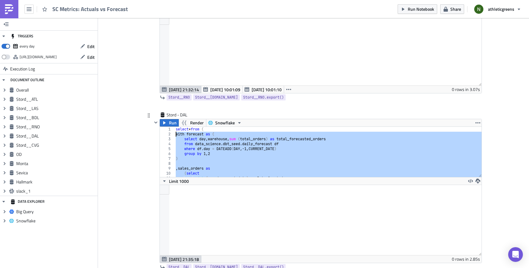
drag, startPoint x: 181, startPoint y: 169, endPoint x: 170, endPoint y: 135, distance: 35.1
click at [170, 135] on div ") 1 2 3 4 5 6 7 8 9 10 11 12 select * from ( with forecast as ( select day , wa…" at bounding box center [321, 152] width 322 height 50
paste textarea ")"
type textarea ")"
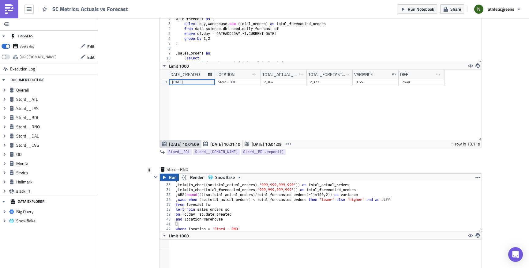
click at [174, 176] on span "Run" at bounding box center [173, 177] width 8 height 7
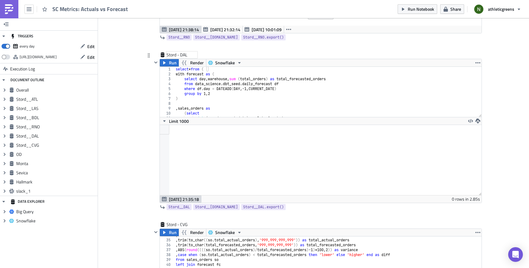
scroll to position [837, 0]
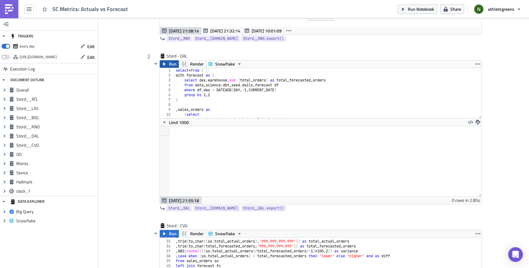
click at [167, 65] on button "Run" at bounding box center [169, 63] width 19 height 7
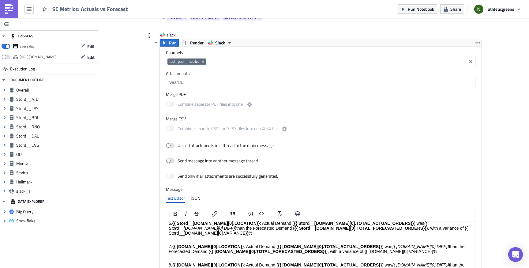
scroll to position [1899, 0]
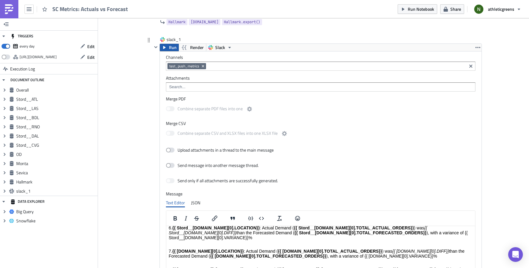
click at [171, 47] on span "Run" at bounding box center [173, 47] width 8 height 7
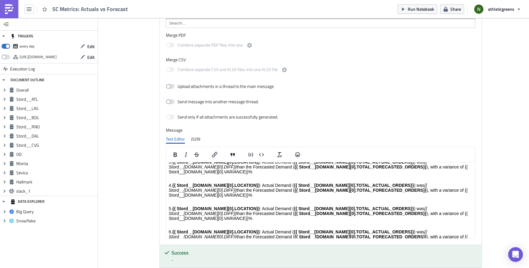
scroll to position [108, 0]
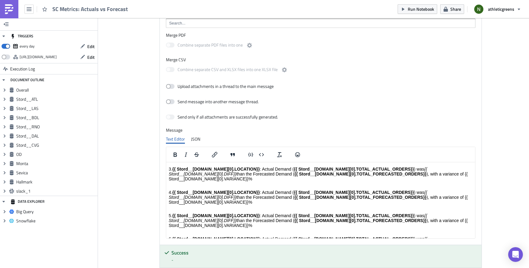
click at [172, 236] on p "6. {{ Stord__CVG.data[0].LOCATION}} : Actual Demand ( {{ Stord__CVG.data[0].TOT…" at bounding box center [321, 243] width 304 height 15
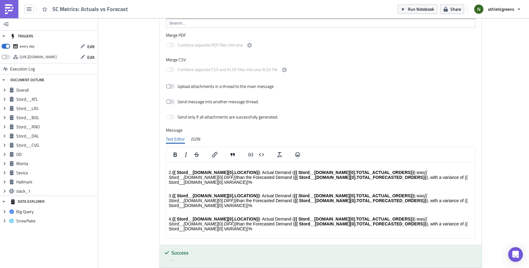
scroll to position [79, 0]
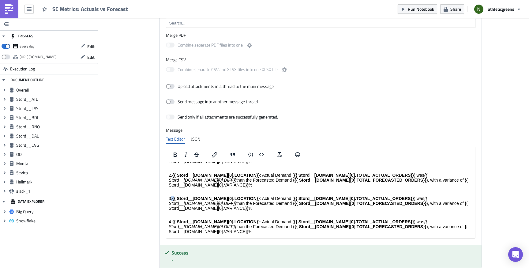
click at [171, 196] on p "3. {{ Stord__BDL.data[0].LOCATION}} : Actual Demand ( {{ Stord__BDL.data[0].TOT…" at bounding box center [321, 203] width 304 height 15
click at [174, 196] on strong "{{ Stord__[DOMAIN_NAME][0].LOCATION}}" at bounding box center [216, 198] width 88 height 5
click at [173, 219] on p "4. {{ Stord__RNO.data[0].LOCATION}} : Actual Demand ( {{ Stord__RNO.data[0].TOT…" at bounding box center [321, 226] width 304 height 15
click at [172, 196] on strong "{{ Stord__[DOMAIN_NAME][0].LOCATION}}" at bounding box center [216, 198] width 88 height 5
click at [172, 219] on p "4. {{ Stord__RNO.data[0].LOCATION}} : Actual Demand ( {{ Stord__RNO.data[0].TOT…" at bounding box center [321, 226] width 304 height 15
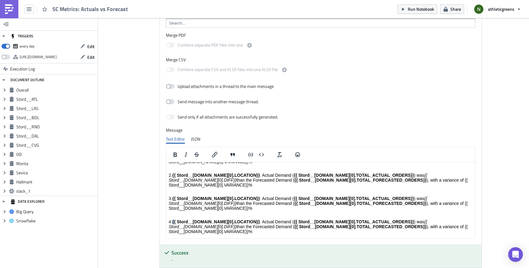
click at [172, 242] on p "5. {{ Stord__DAL.data[0].LOCATION}} : Actual Demand ( {{ Stord__DAL.data[0].TOT…" at bounding box center [321, 249] width 304 height 15
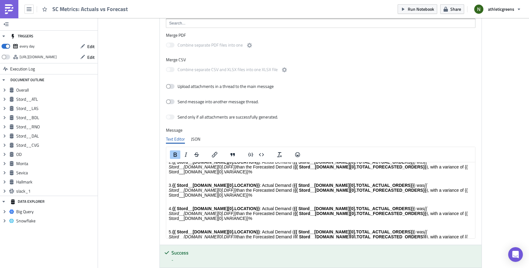
scroll to position [97, 0]
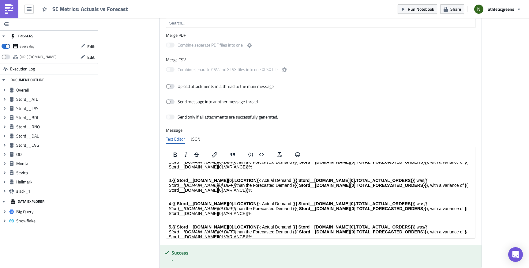
click at [172, 248] on p "6. {{ Stord__CVG.data[0].LOCATION}} : Actual Demand ( {{ Stord__CVG.data[0].TOT…" at bounding box center [321, 255] width 304 height 15
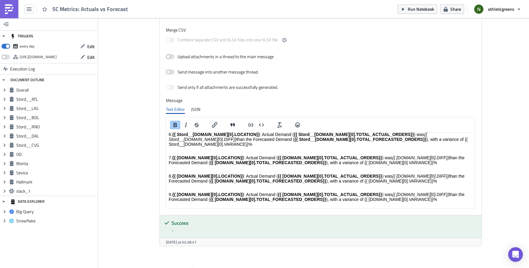
scroll to position [1866, 0]
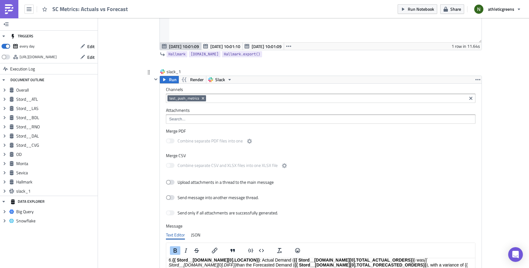
click at [148, 108] on div "slack_1 Run Render Slack Channels test_push_metrics Attachments Merge PDF Combi…" at bounding box center [313, 225] width 337 height 313
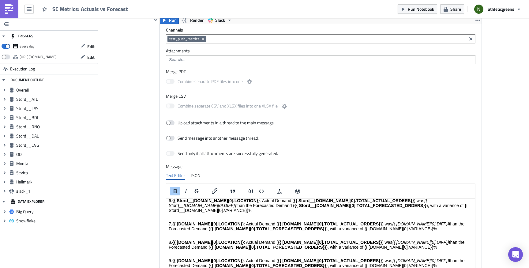
scroll to position [1936, 0]
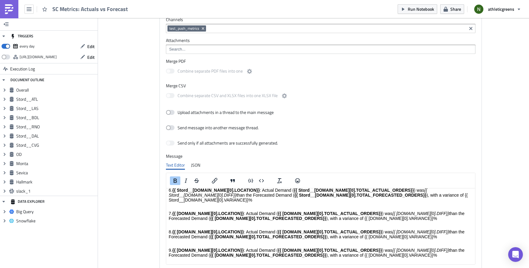
click at [186, 211] on body "{{ Overall.data[0].DATE_CREATED}} 📊 Yesterday's Forecast vs Actuals Performance…" at bounding box center [321, 149] width 304 height 283
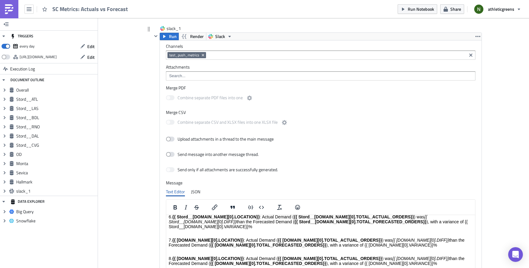
scroll to position [1903, 0]
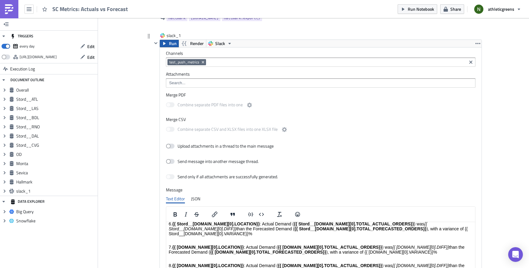
click at [171, 44] on span "Run" at bounding box center [173, 43] width 8 height 7
click at [204, 63] on icon "Remove Tag" at bounding box center [202, 62] width 5 height 5
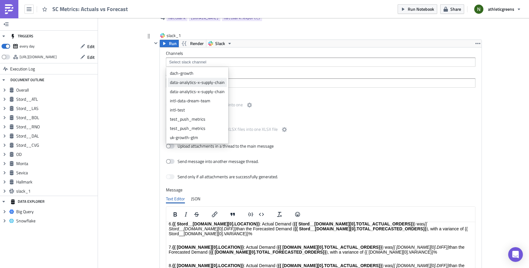
click at [201, 85] on div "data-analytics-x-supply-chain" at bounding box center [197, 82] width 55 height 6
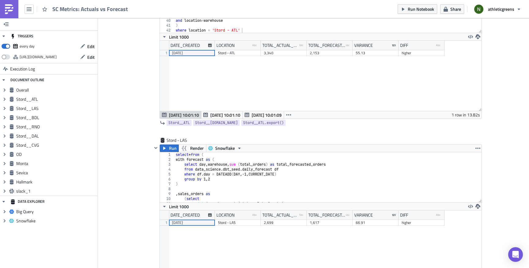
scroll to position [0, 0]
